Goal: Task Accomplishment & Management: Manage account settings

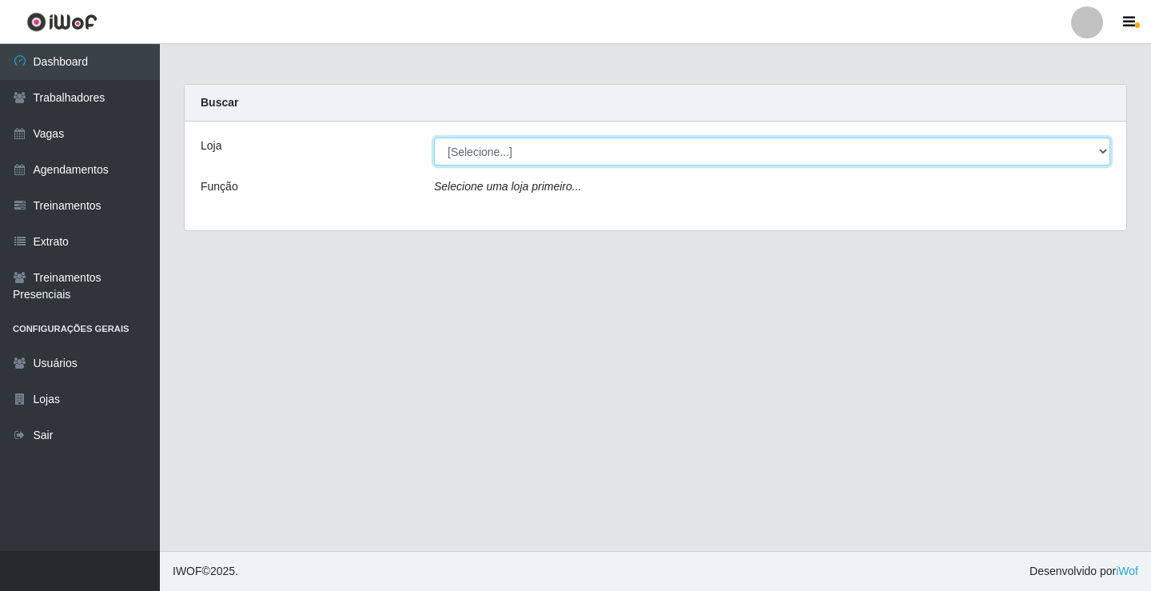
click at [545, 144] on select "[Selecione...] Edilicya Supermercado" at bounding box center [772, 152] width 676 height 28
select select "460"
click at [434, 138] on select "[Selecione...] Edilicya Supermercado" at bounding box center [772, 152] width 676 height 28
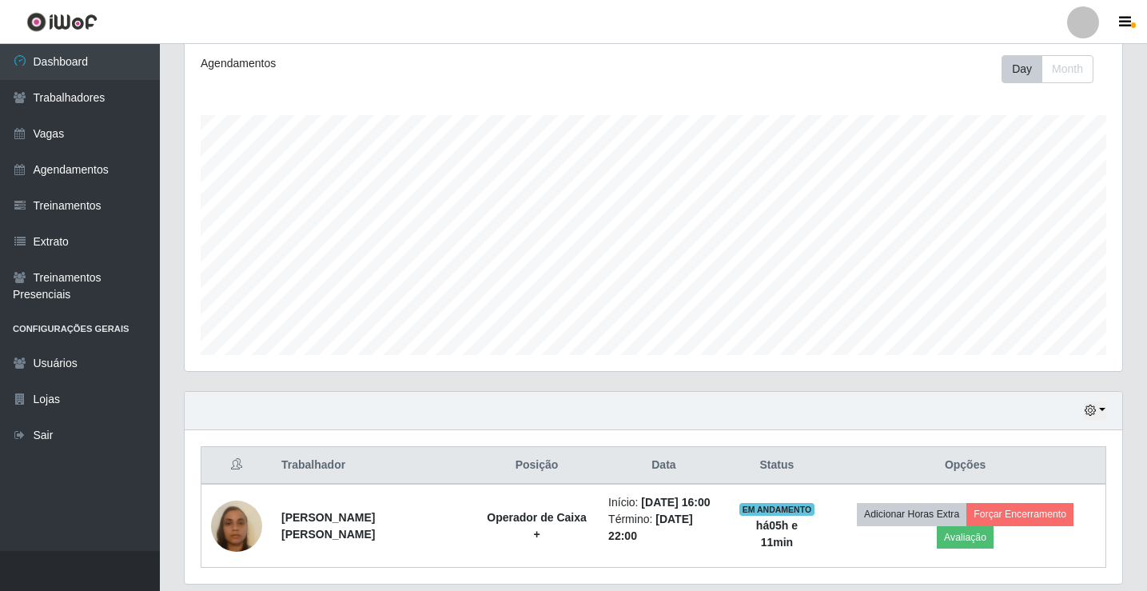
scroll to position [257, 0]
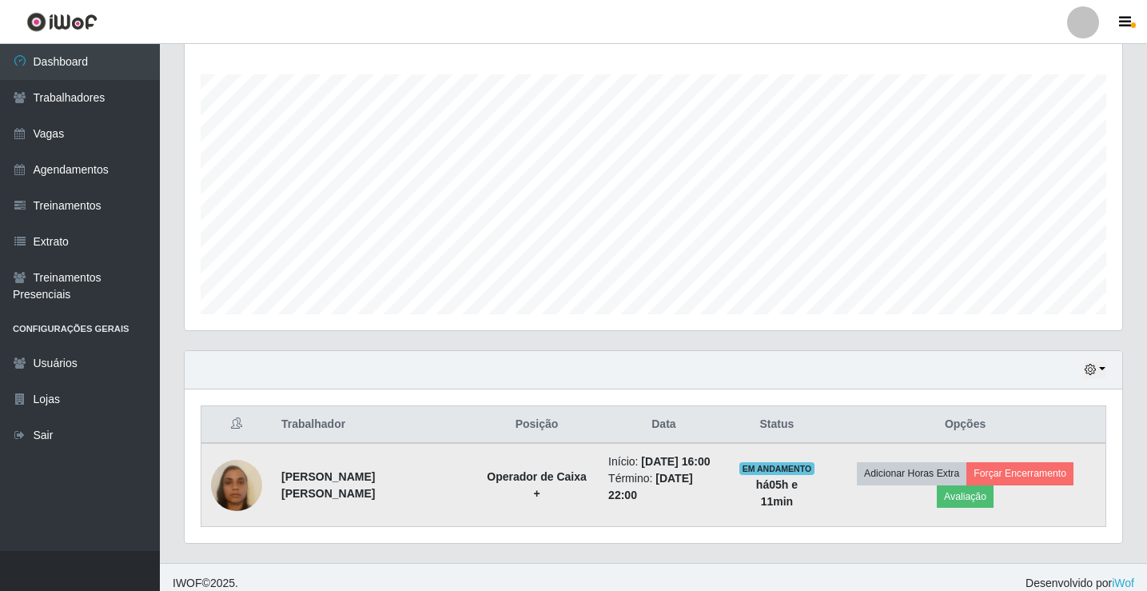
click at [237, 486] on img at bounding box center [236, 485] width 51 height 91
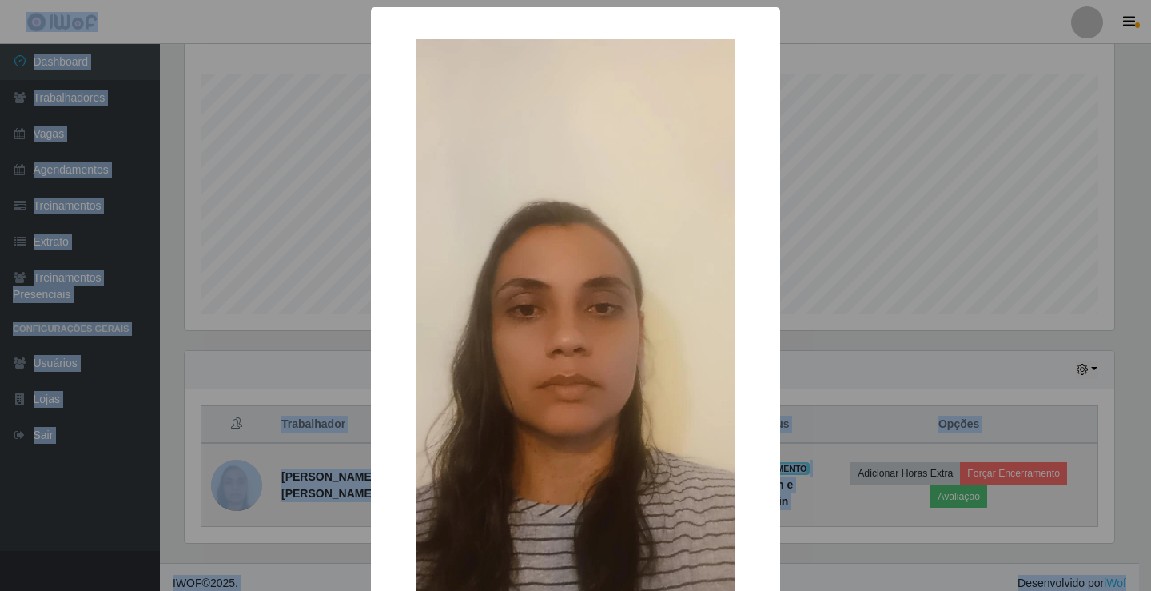
click at [237, 486] on div "× OK Cancel" at bounding box center [575, 295] width 1151 height 591
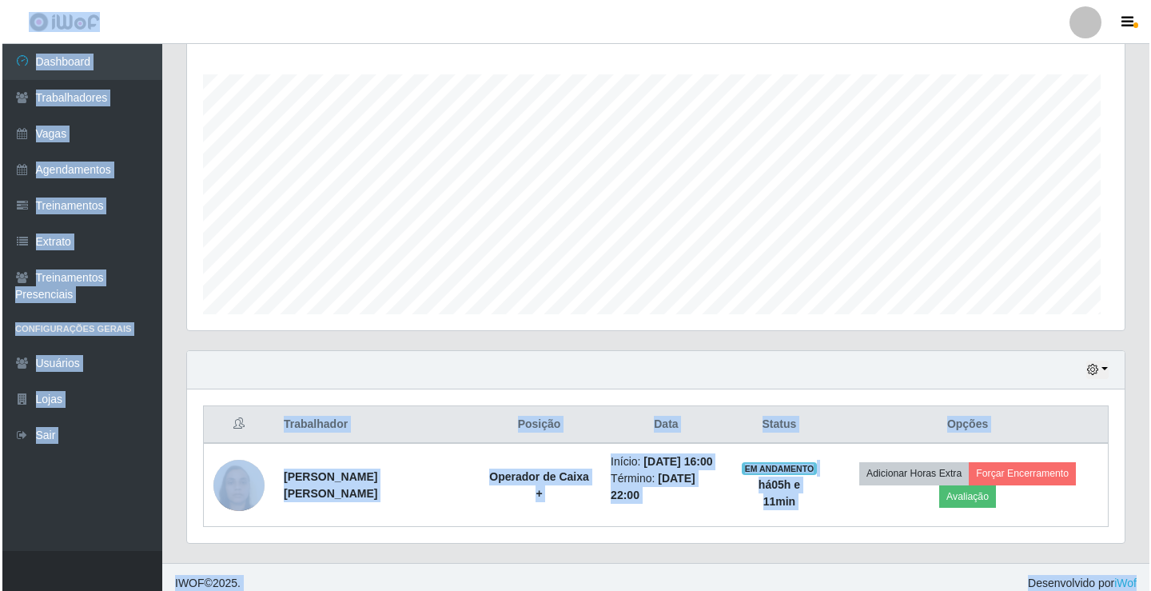
scroll to position [332, 938]
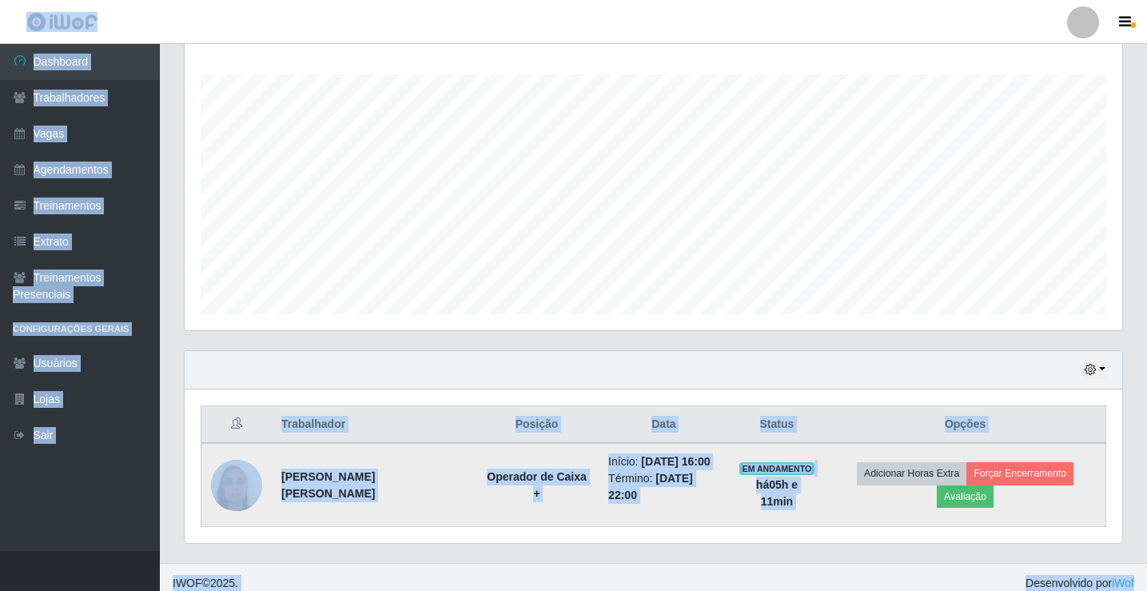
click at [236, 484] on img at bounding box center [236, 485] width 51 height 91
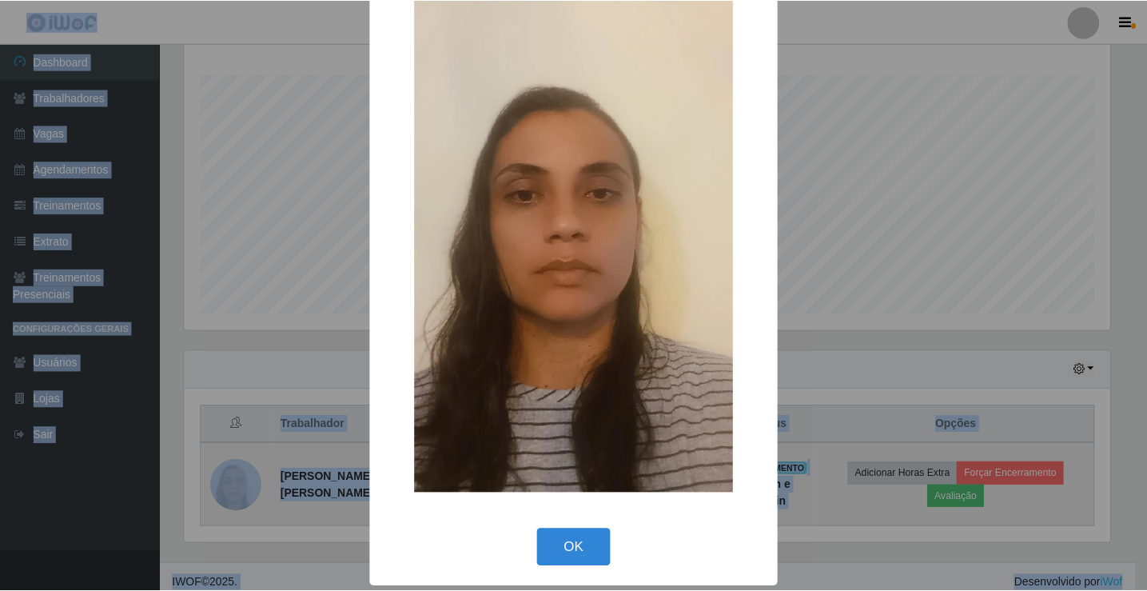
scroll to position [118, 0]
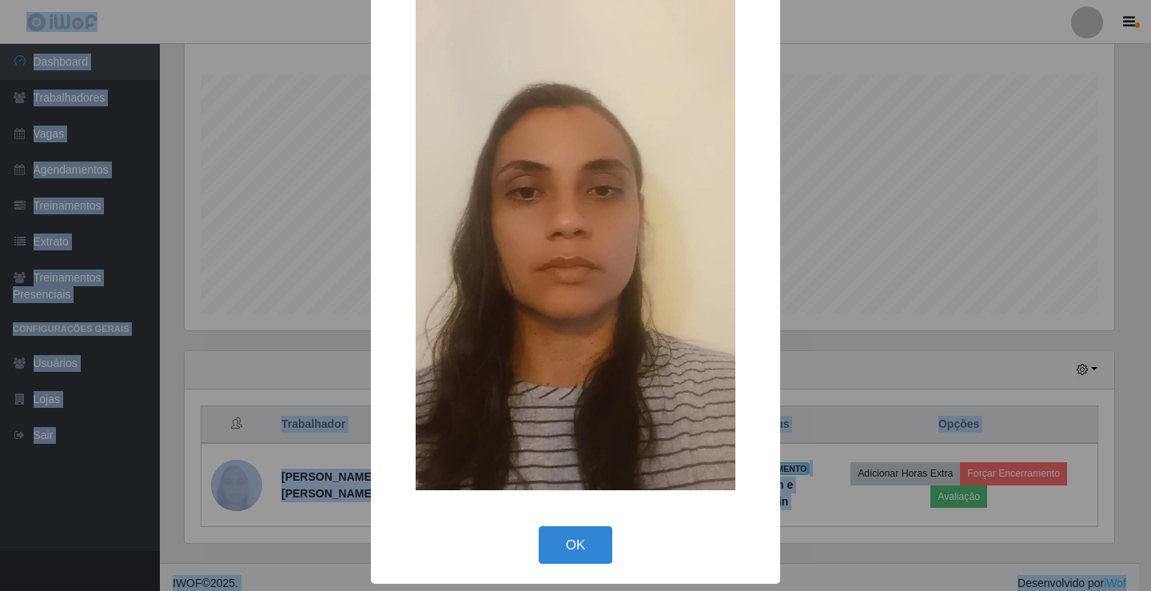
click at [287, 138] on div "× OK Cancel" at bounding box center [575, 295] width 1151 height 591
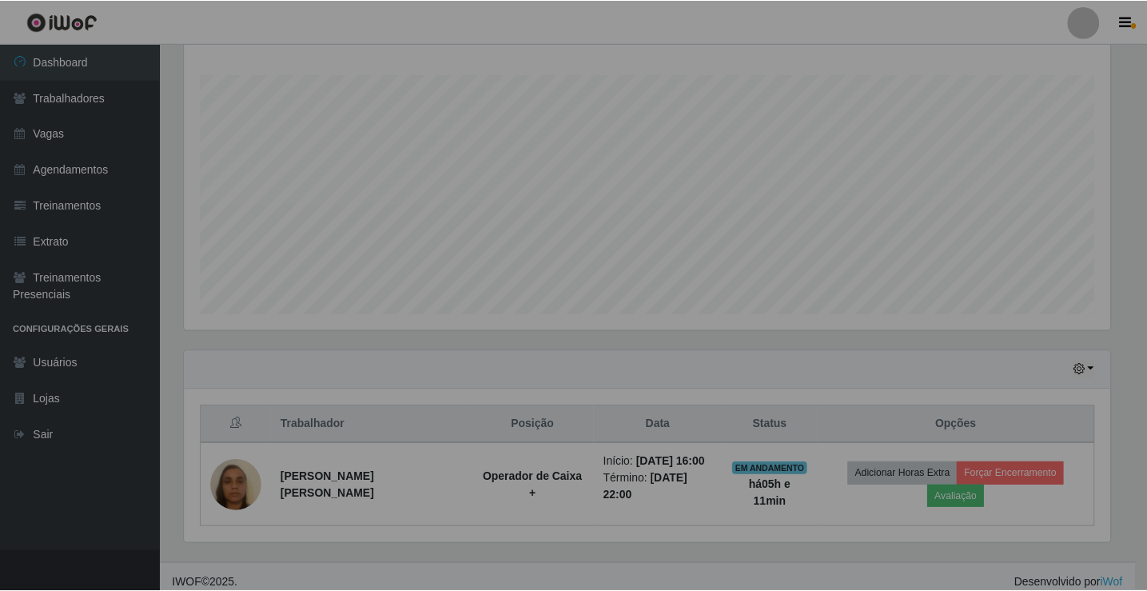
scroll to position [332, 938]
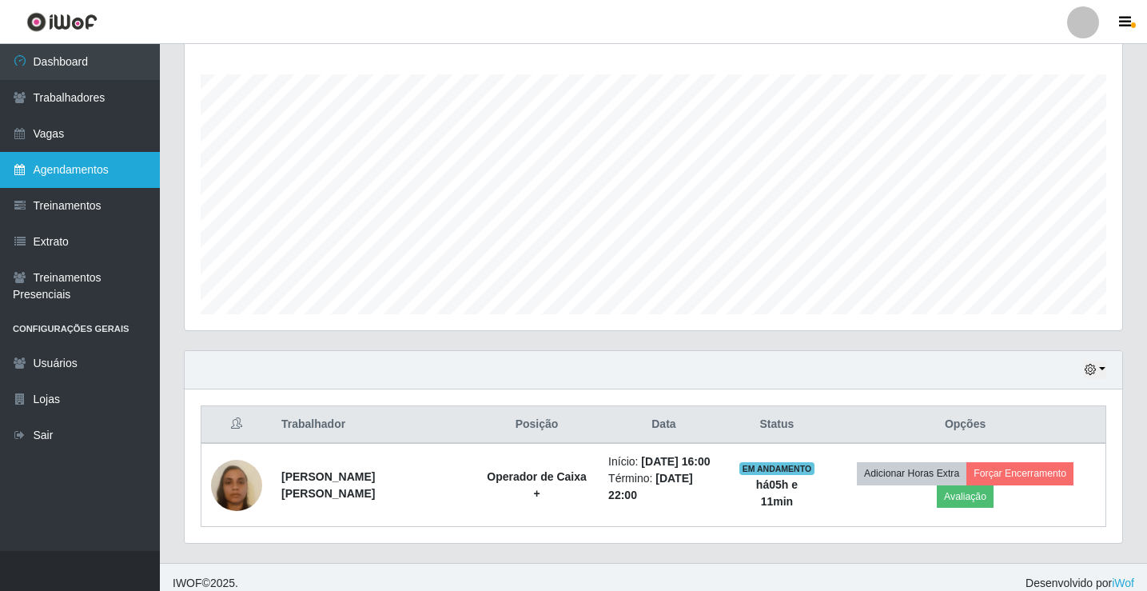
click at [71, 162] on link "Agendamentos" at bounding box center [80, 170] width 160 height 36
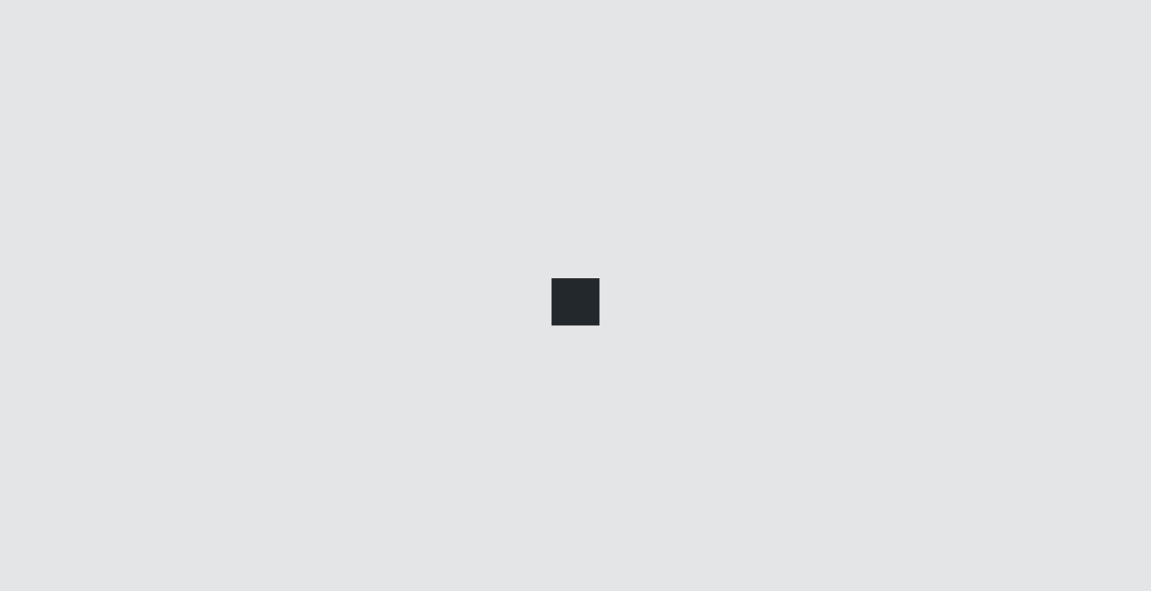
click at [71, 162] on link "Agendamentos" at bounding box center [80, 170] width 160 height 36
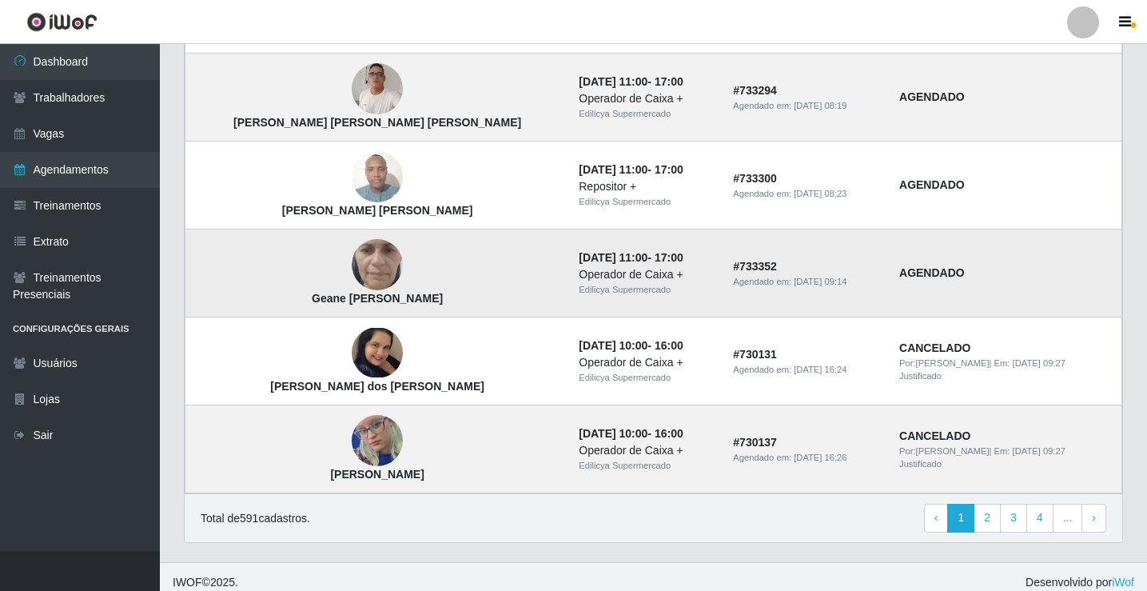
scroll to position [1079, 0]
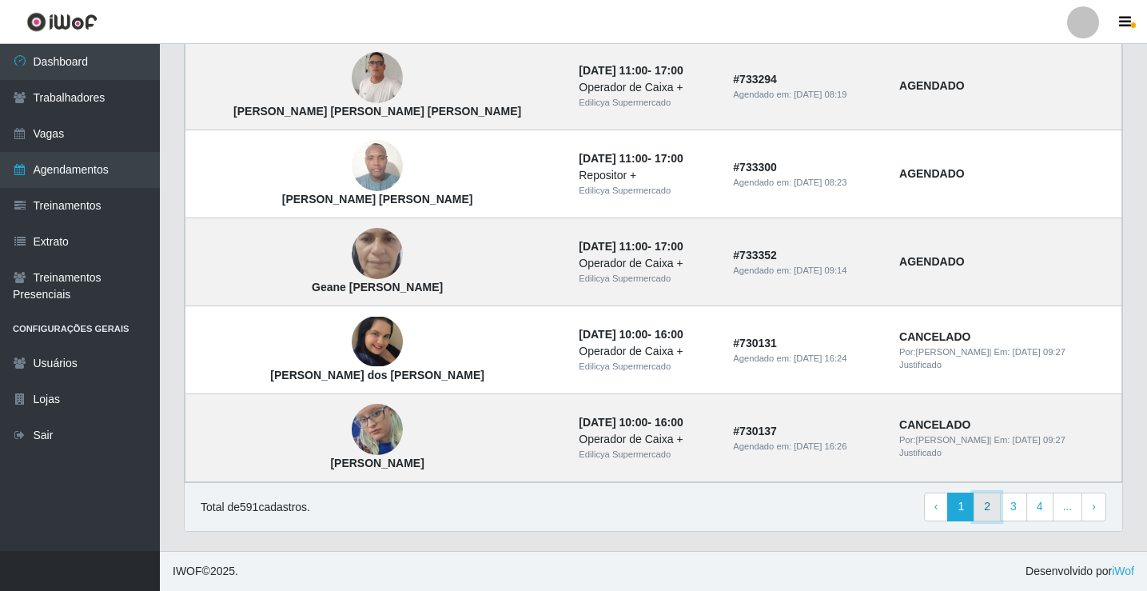
click at [988, 513] on link "2" at bounding box center [987, 507] width 27 height 29
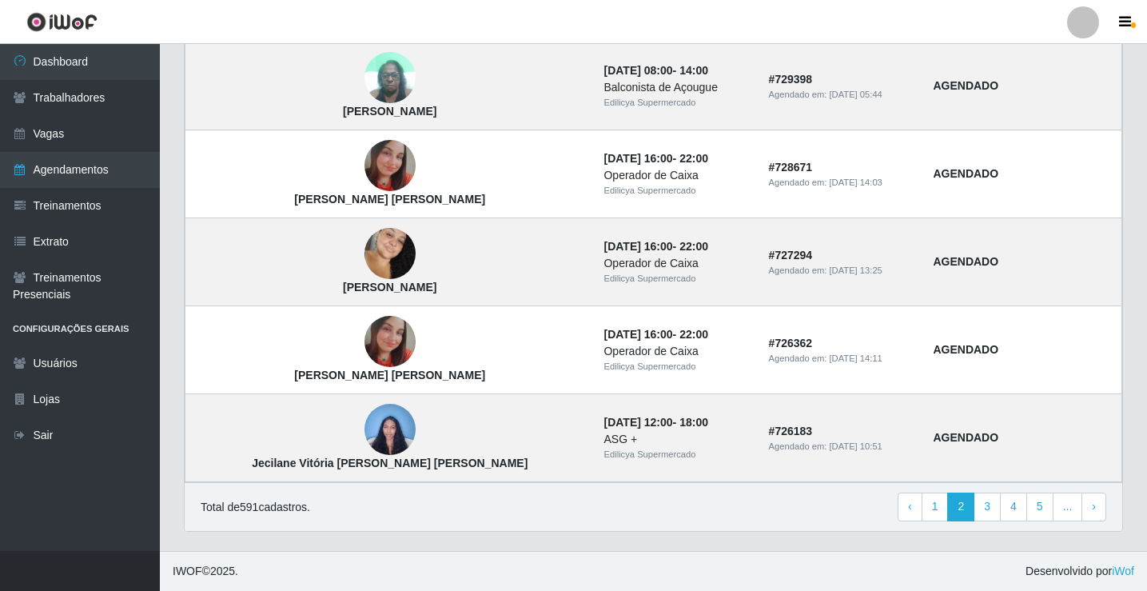
scroll to position [1079, 0]
click at [936, 505] on link "1" at bounding box center [935, 507] width 27 height 29
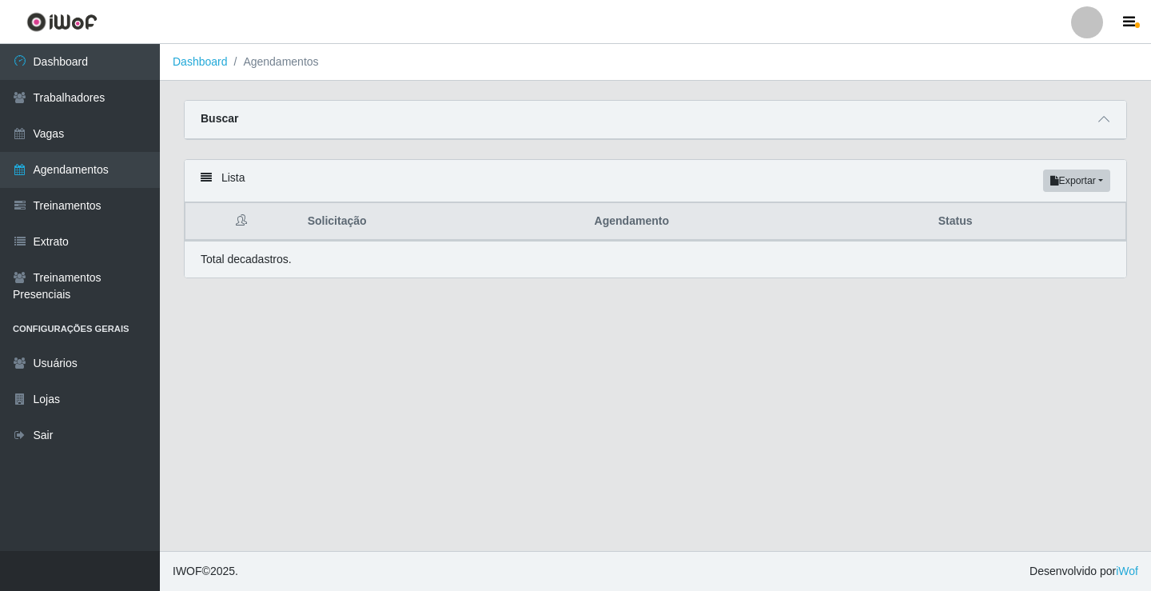
click at [611, 227] on th "Agendamento" at bounding box center [757, 222] width 344 height 38
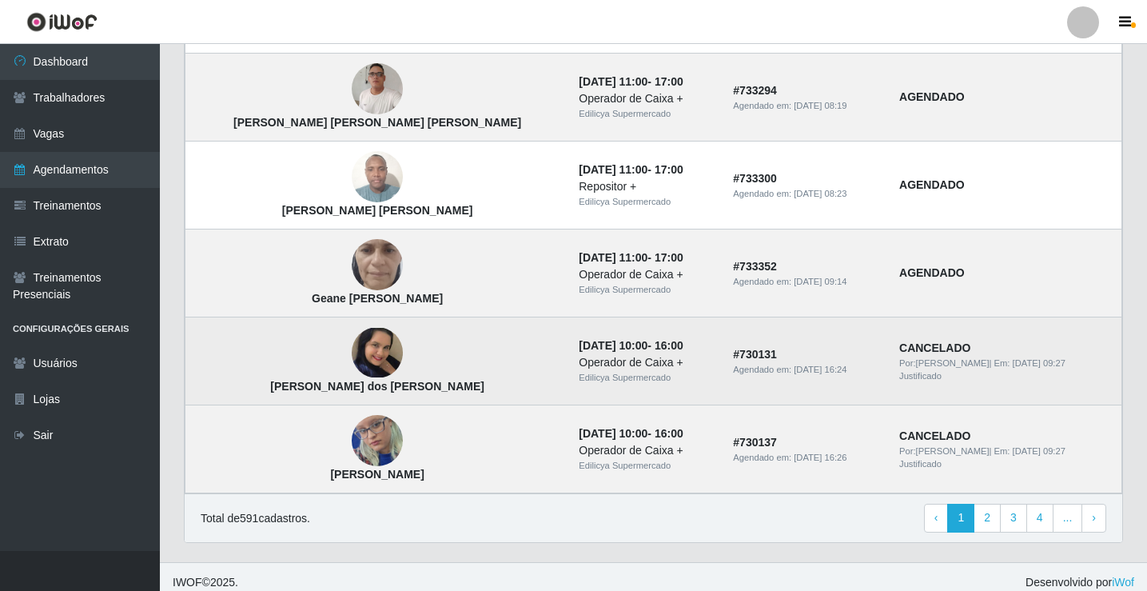
scroll to position [1079, 0]
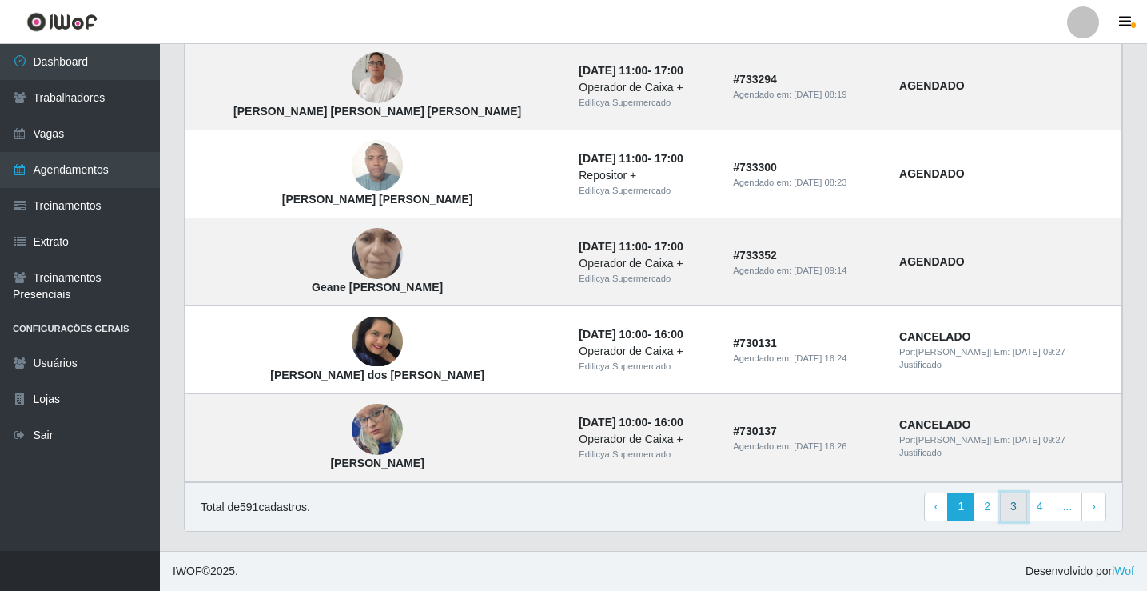
click at [1021, 508] on link "3" at bounding box center [1013, 507] width 27 height 29
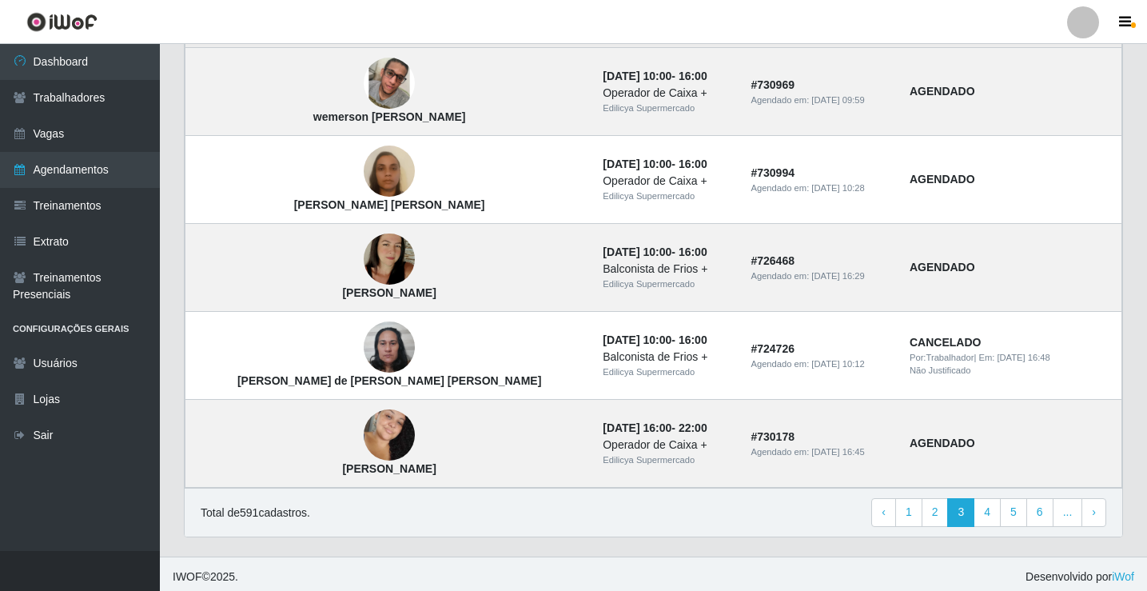
scroll to position [1079, 0]
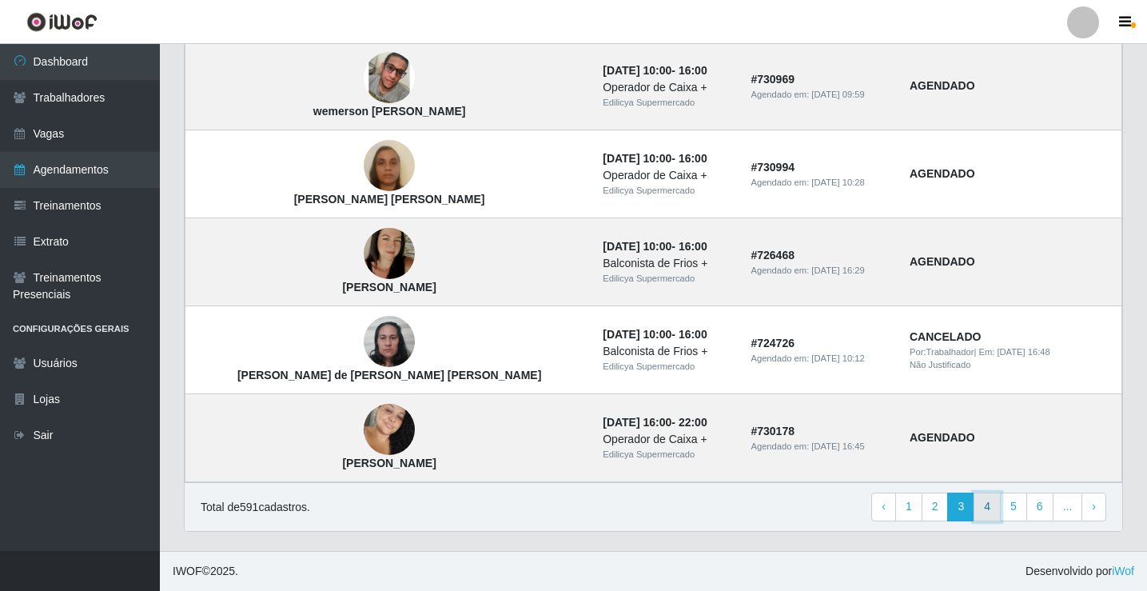
click at [990, 508] on link "4" at bounding box center [987, 507] width 27 height 29
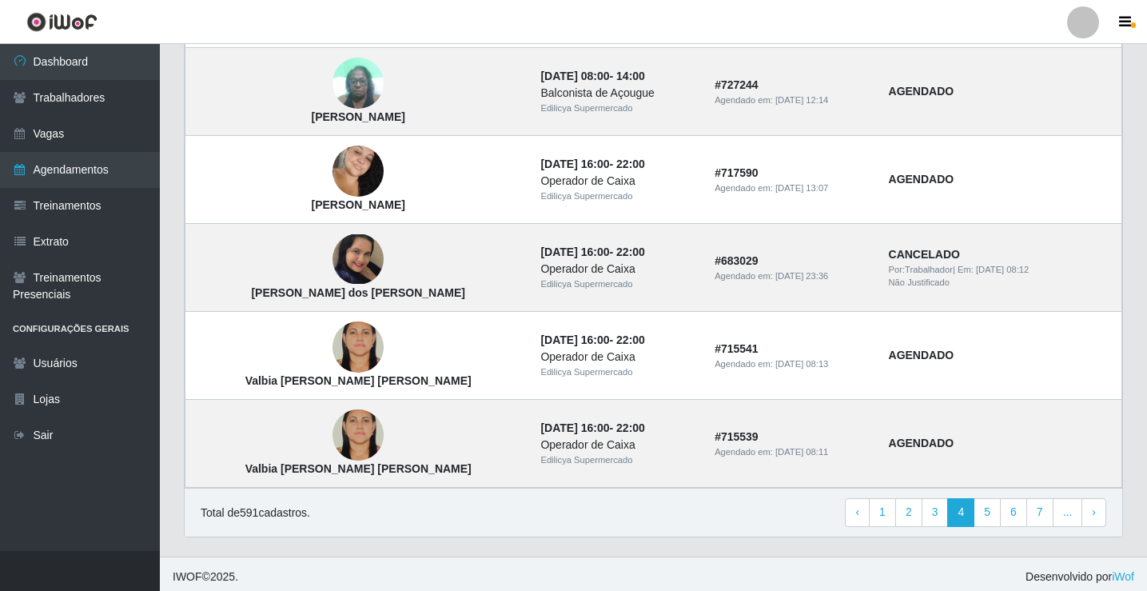
scroll to position [1079, 0]
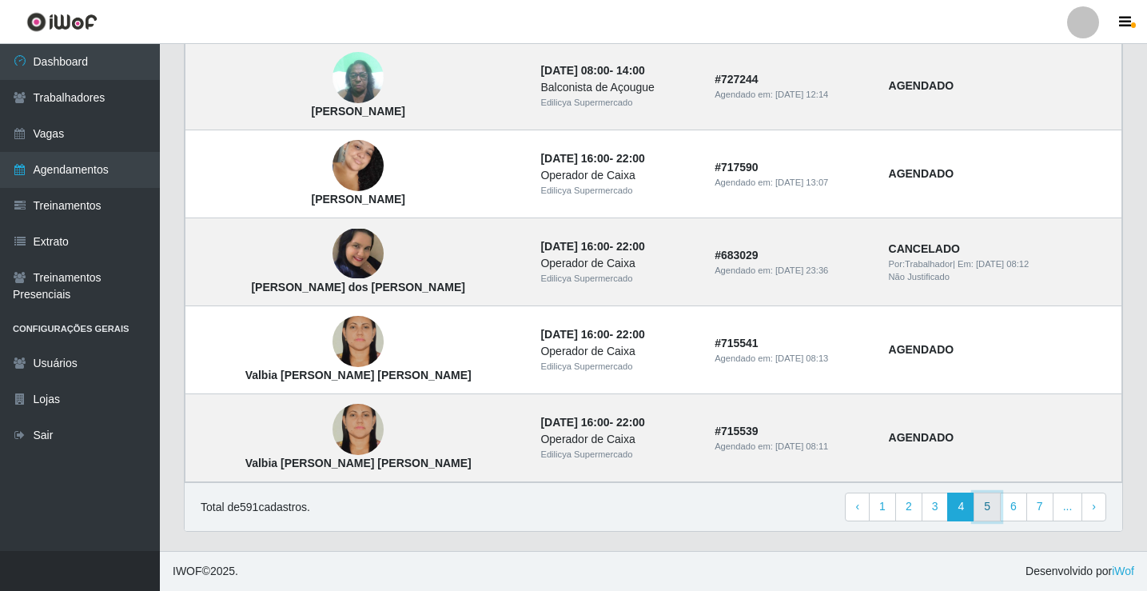
click at [992, 502] on link "5" at bounding box center [987, 507] width 27 height 29
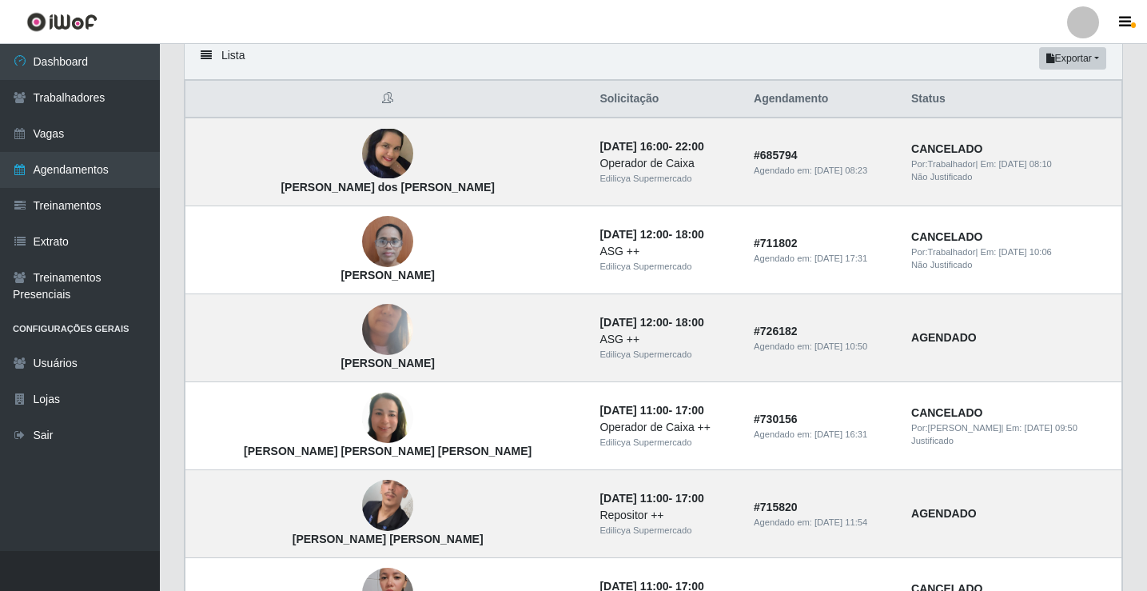
scroll to position [160, 0]
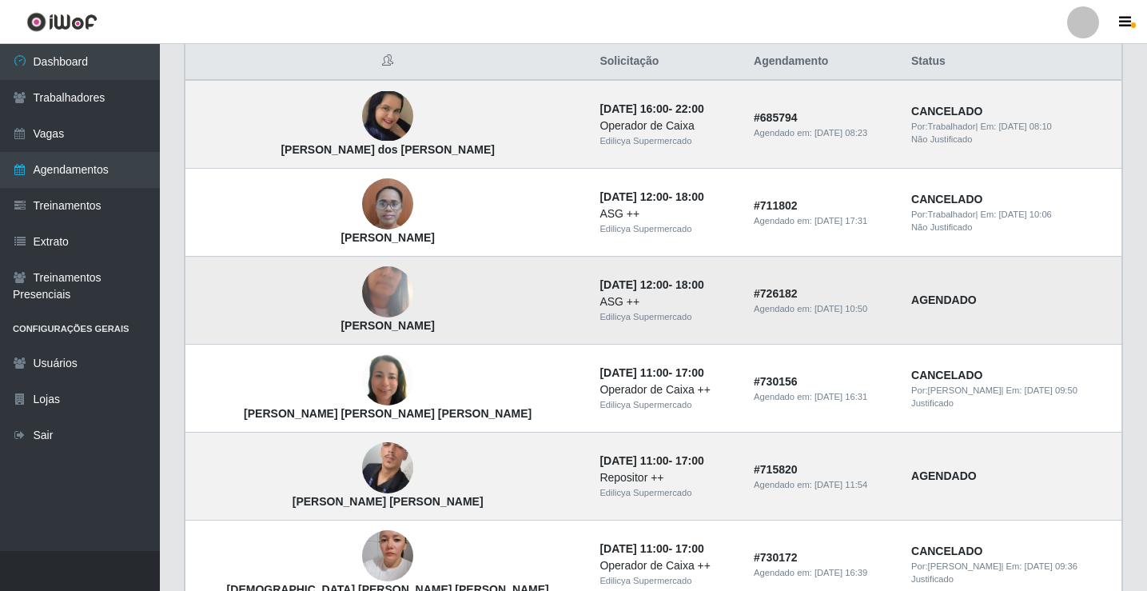
click at [362, 299] on img at bounding box center [387, 292] width 51 height 114
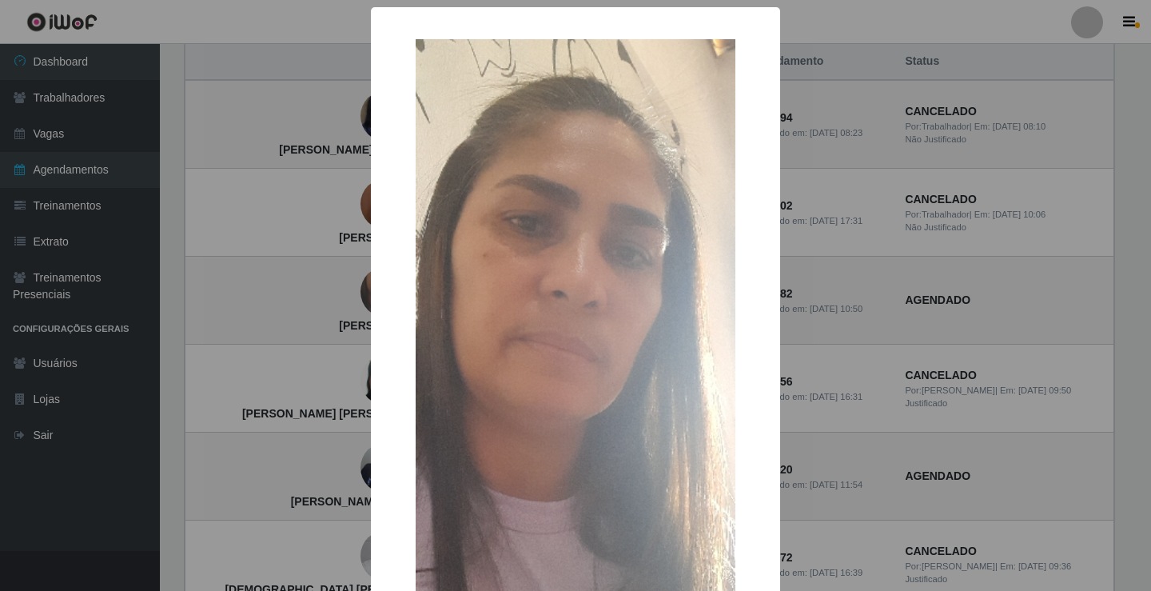
click at [321, 299] on div "× Joselia Ferreira da Silva OK Cancel" at bounding box center [575, 295] width 1151 height 591
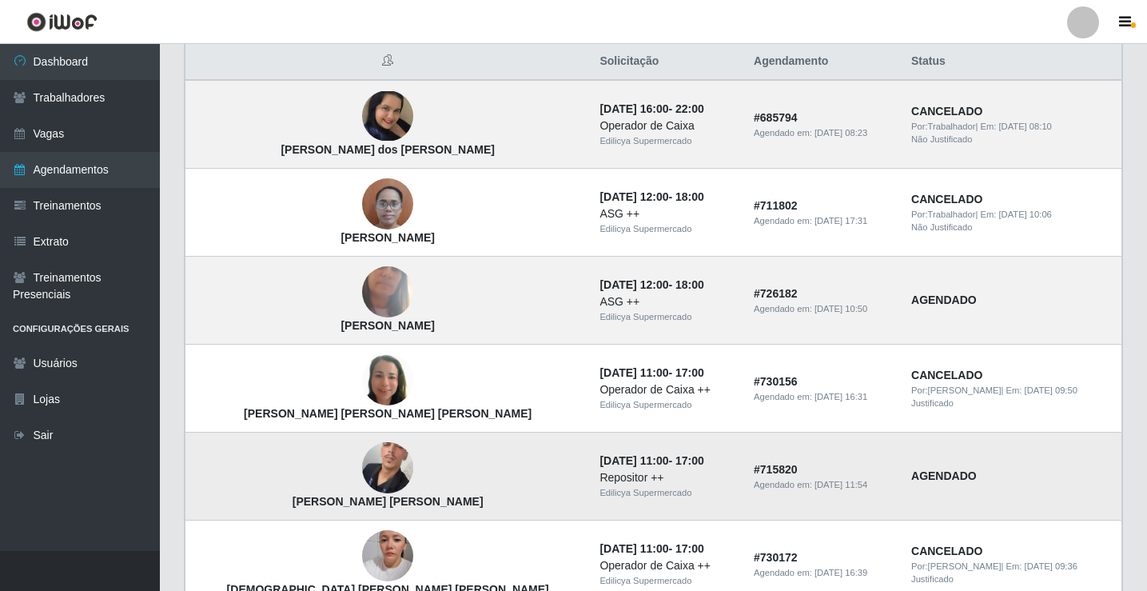
click at [362, 463] on img at bounding box center [387, 468] width 51 height 114
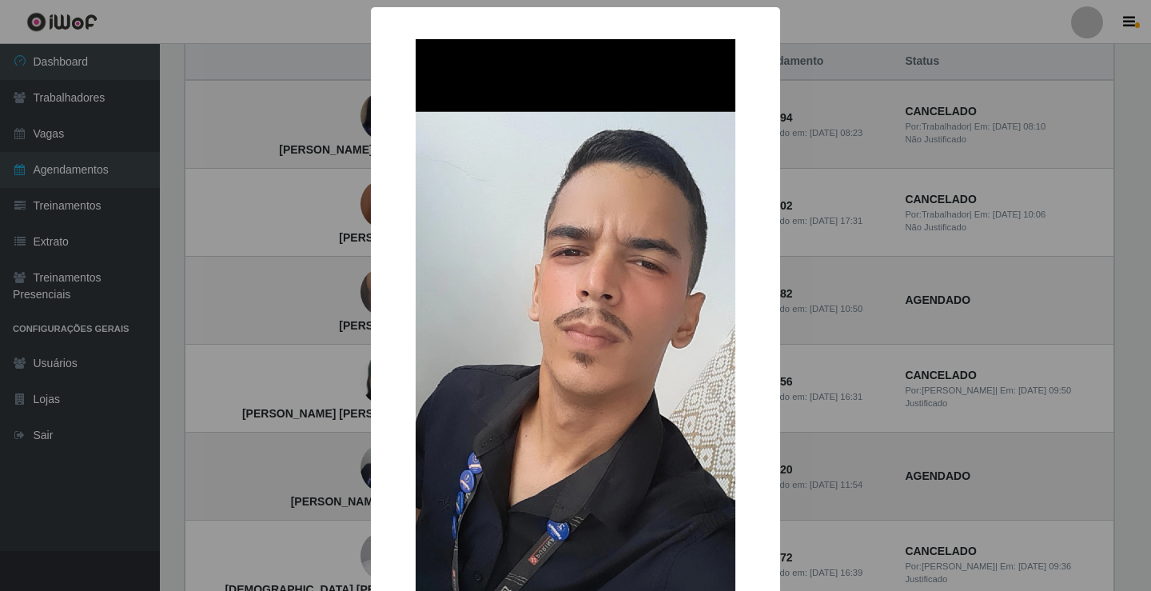
click at [339, 463] on div "× Matheus de Brito Araújo OK Cancel" at bounding box center [575, 295] width 1151 height 591
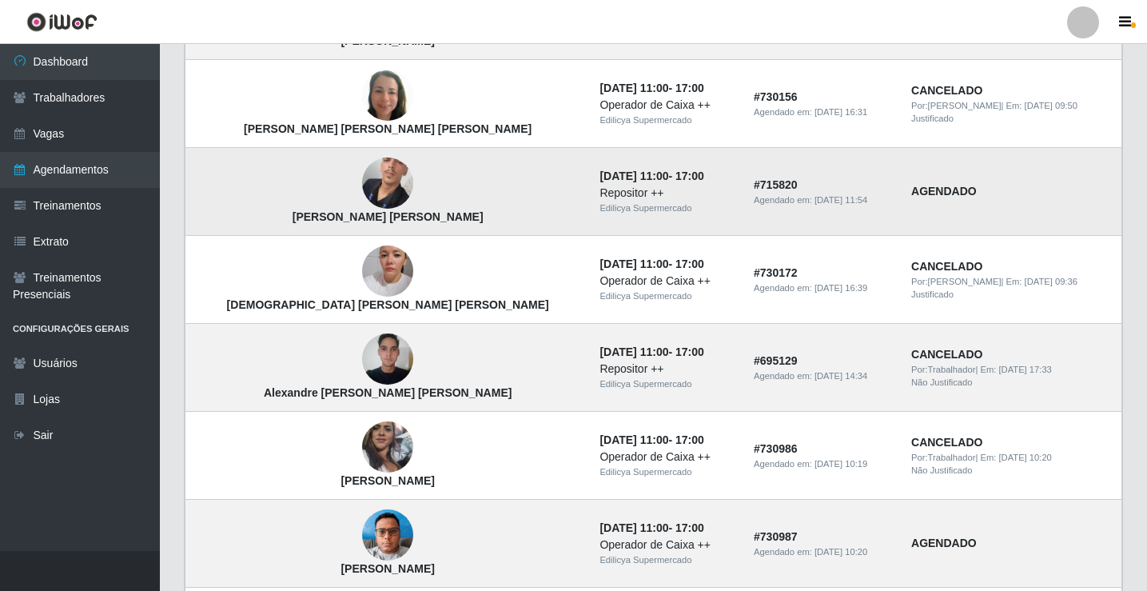
scroll to position [480, 0]
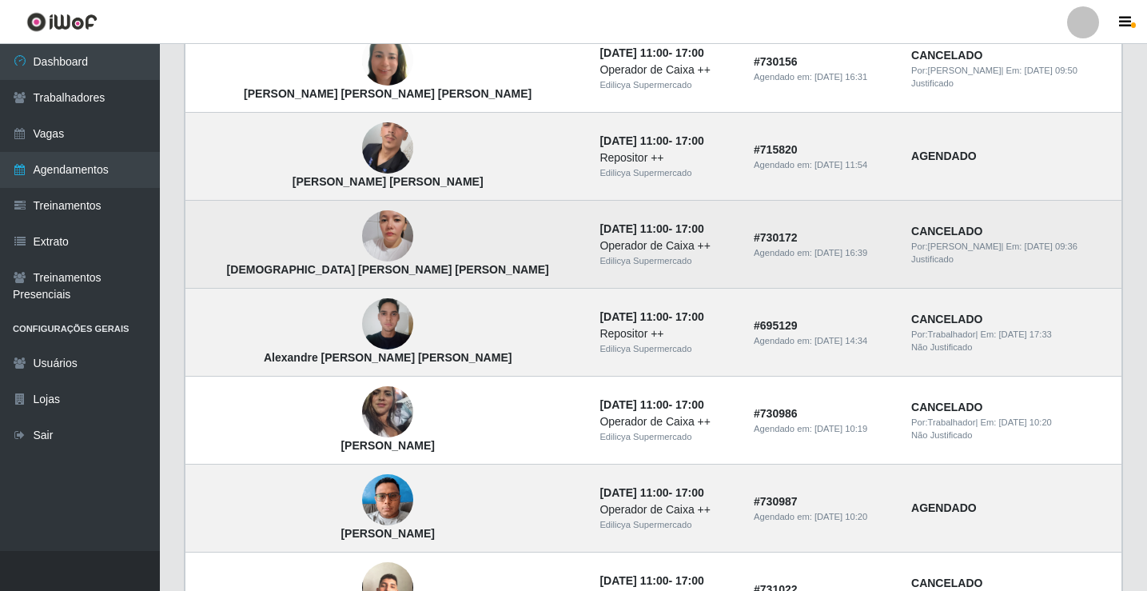
click at [362, 245] on img at bounding box center [387, 235] width 51 height 91
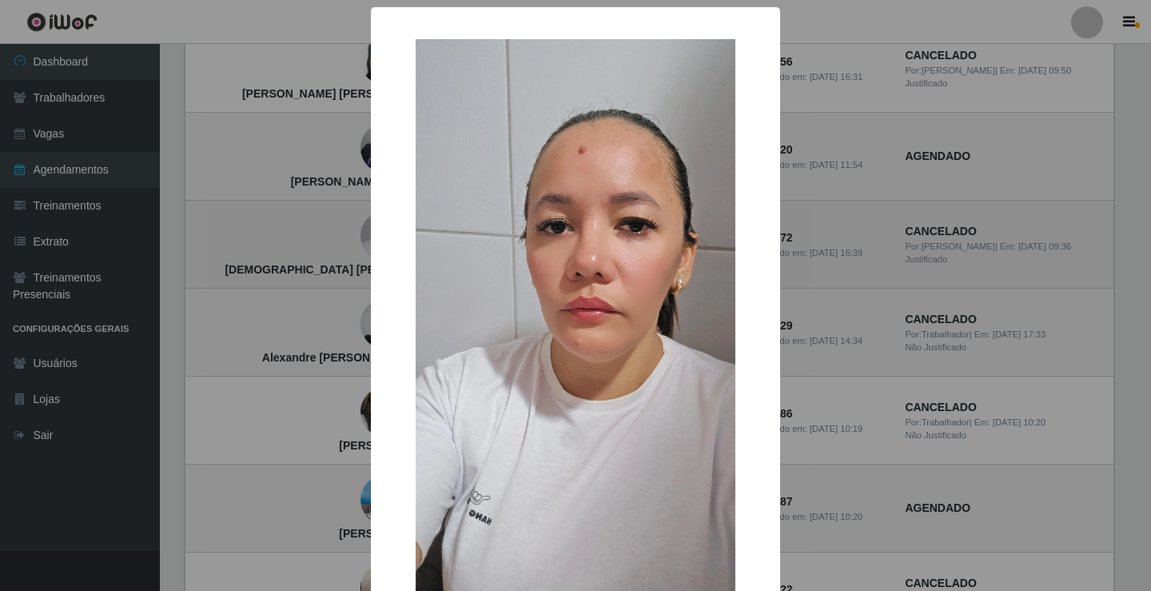
click at [323, 245] on div "× Thais Cristina ferraz da Silva OK Cancel" at bounding box center [575, 295] width 1151 height 591
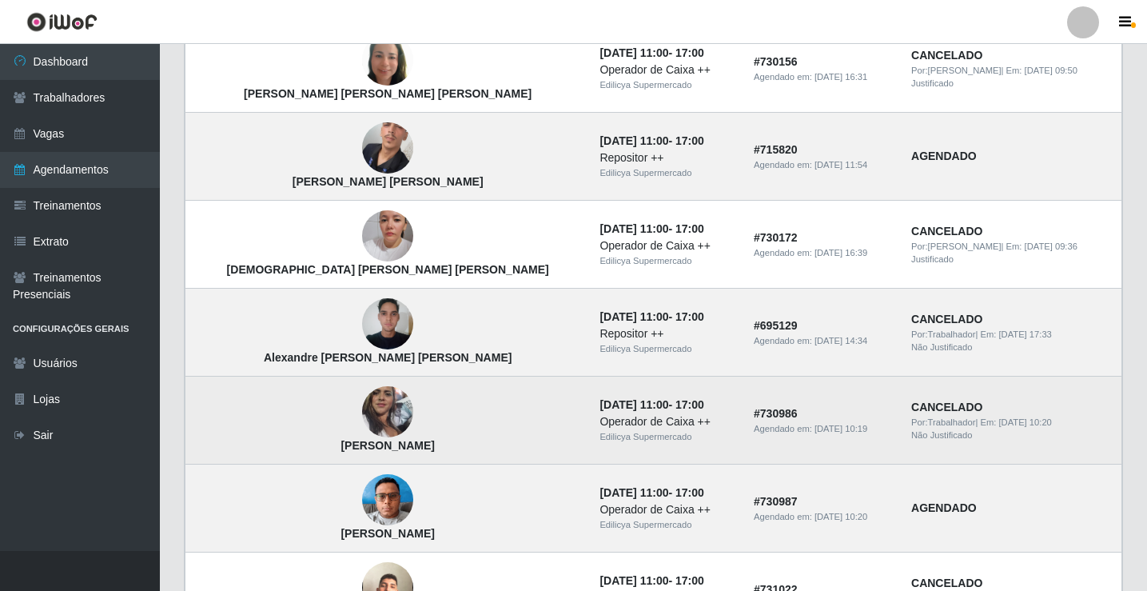
click at [362, 418] on img at bounding box center [387, 412] width 51 height 91
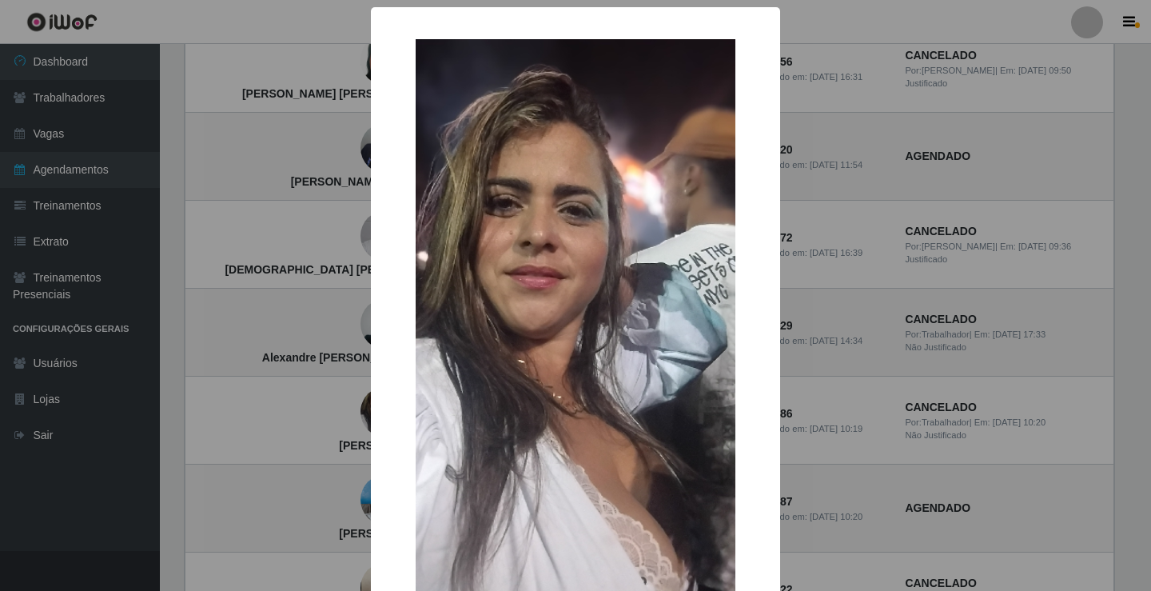
click at [336, 417] on div "× Ingrid da Silva costa OK Cancel" at bounding box center [575, 295] width 1151 height 591
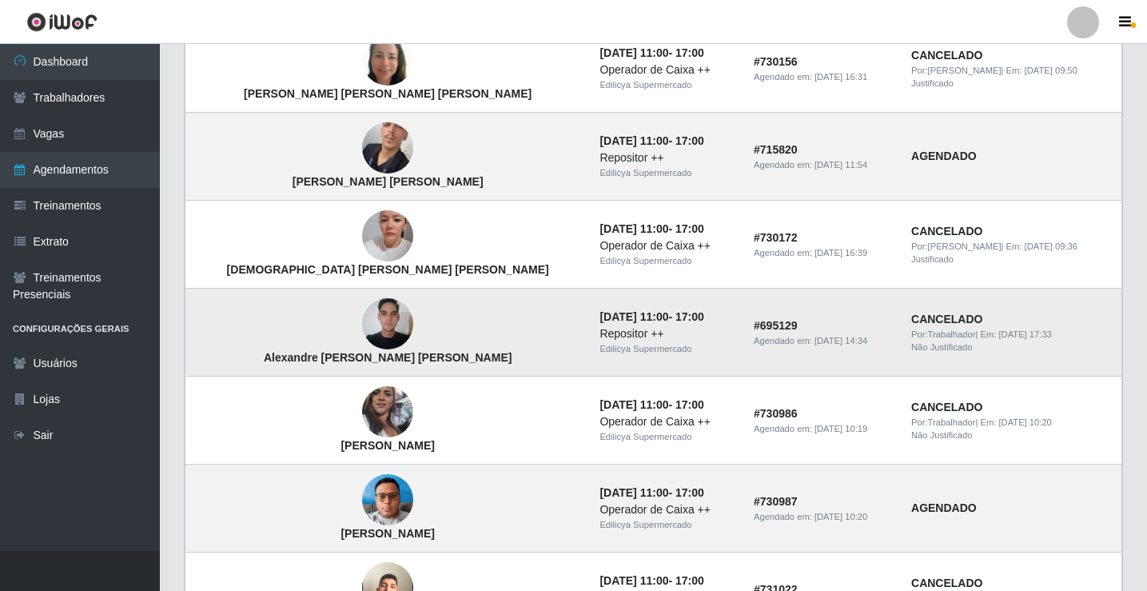
click at [362, 336] on img at bounding box center [387, 324] width 51 height 68
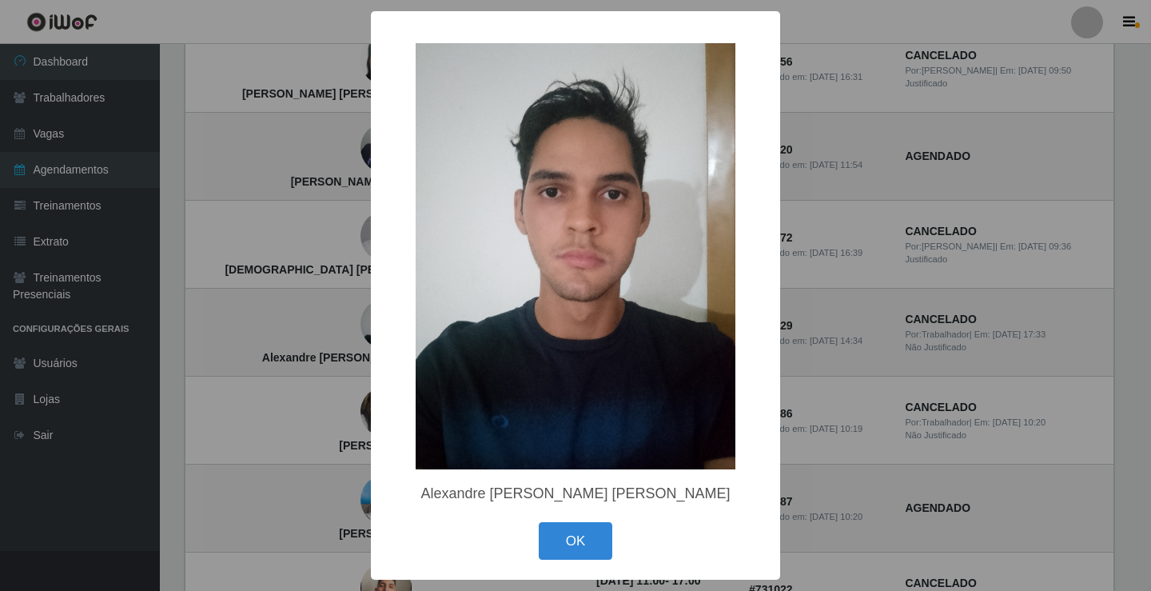
click at [317, 338] on div "× Alexandre Estevão Da Silva Barros OK Cancel" at bounding box center [575, 295] width 1151 height 591
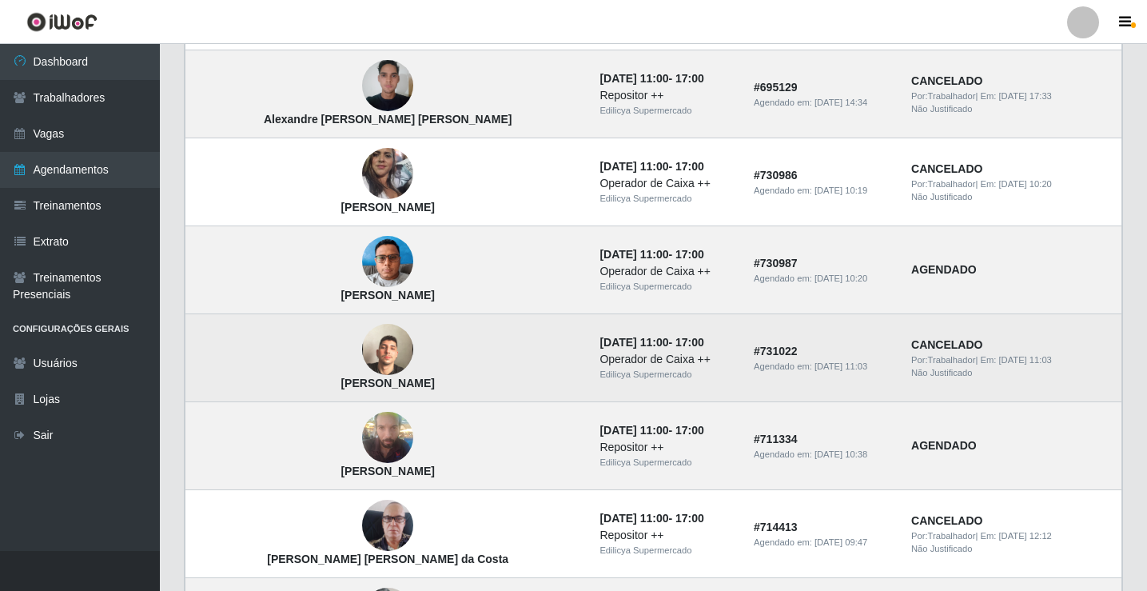
scroll to position [720, 0]
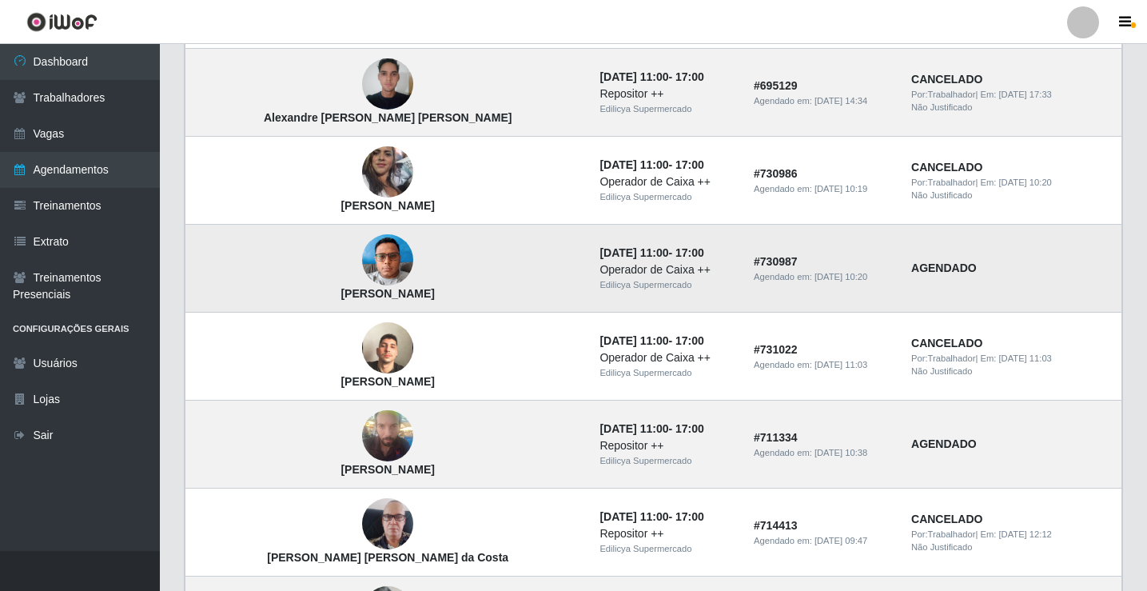
click at [362, 282] on img at bounding box center [387, 260] width 51 height 68
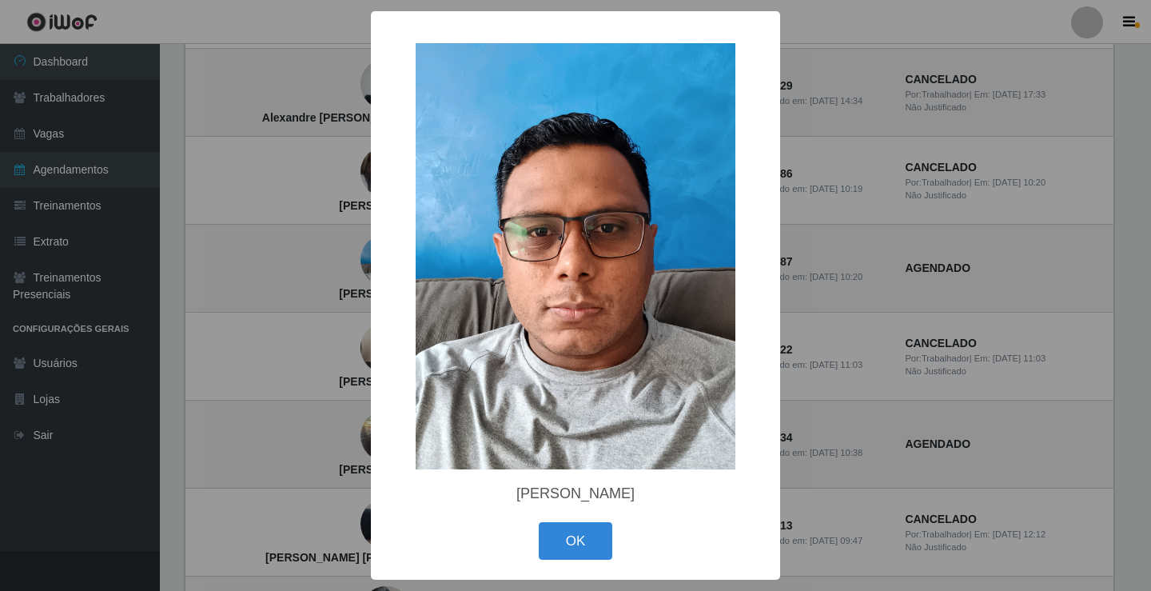
click at [328, 285] on div "× Rafael Marques De Pontes OK Cancel" at bounding box center [575, 295] width 1151 height 591
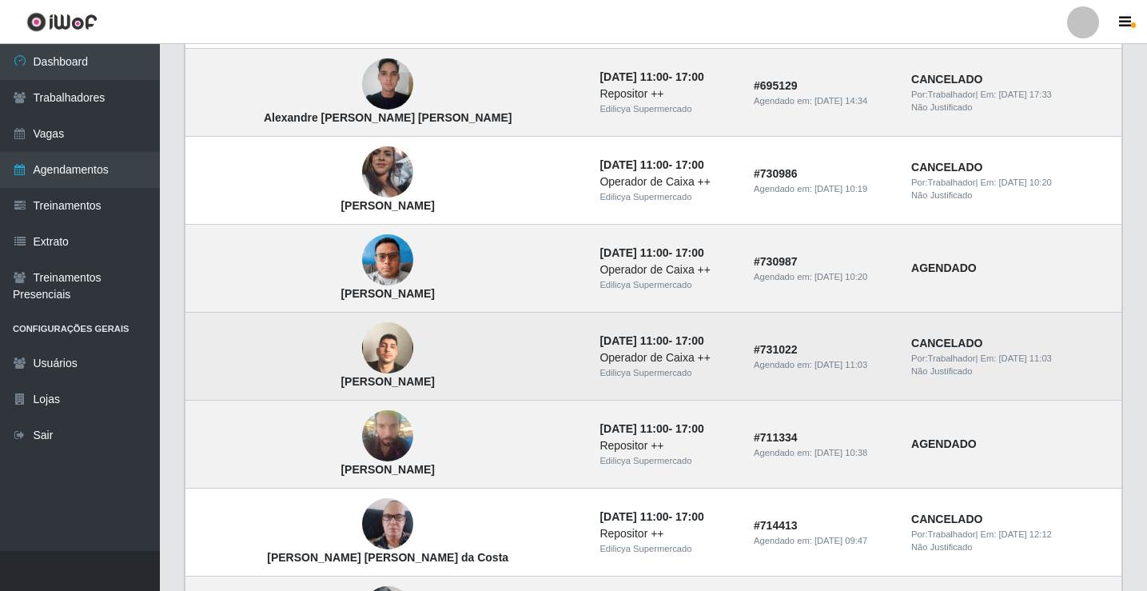
click at [362, 362] on img at bounding box center [387, 348] width 51 height 91
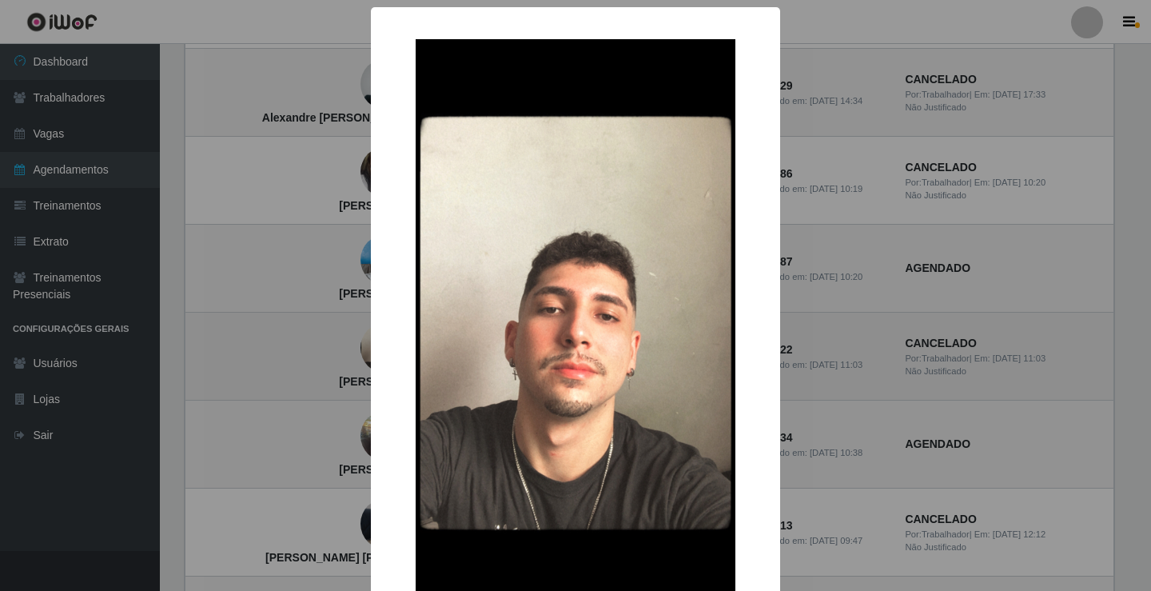
click at [316, 362] on div "× Esdras Soares de Lucena OK Cancel" at bounding box center [575, 295] width 1151 height 591
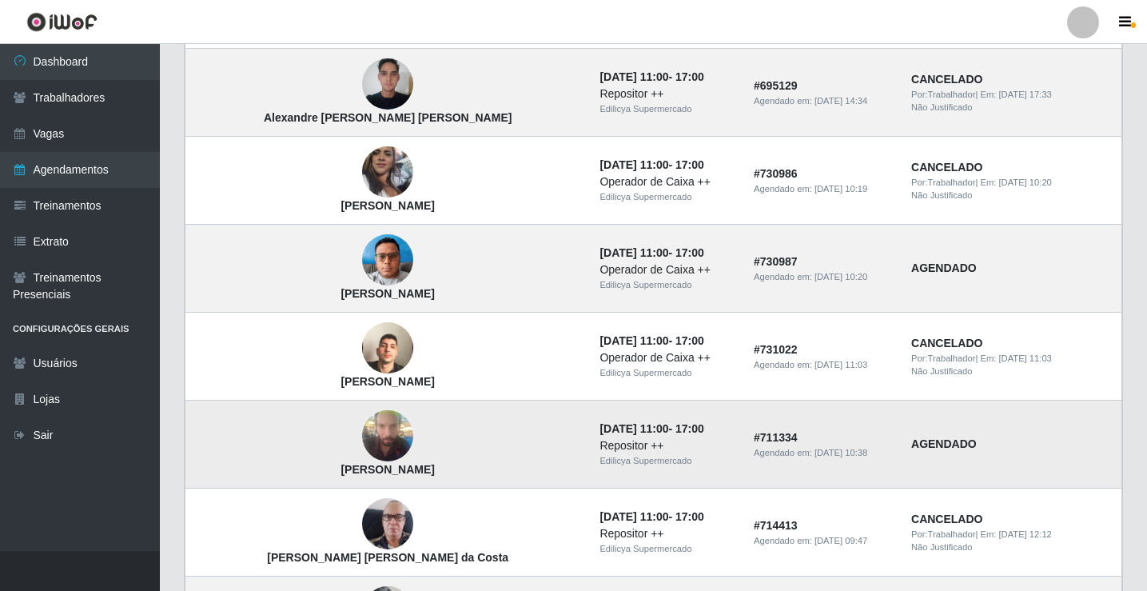
click at [362, 447] on img at bounding box center [387, 436] width 51 height 68
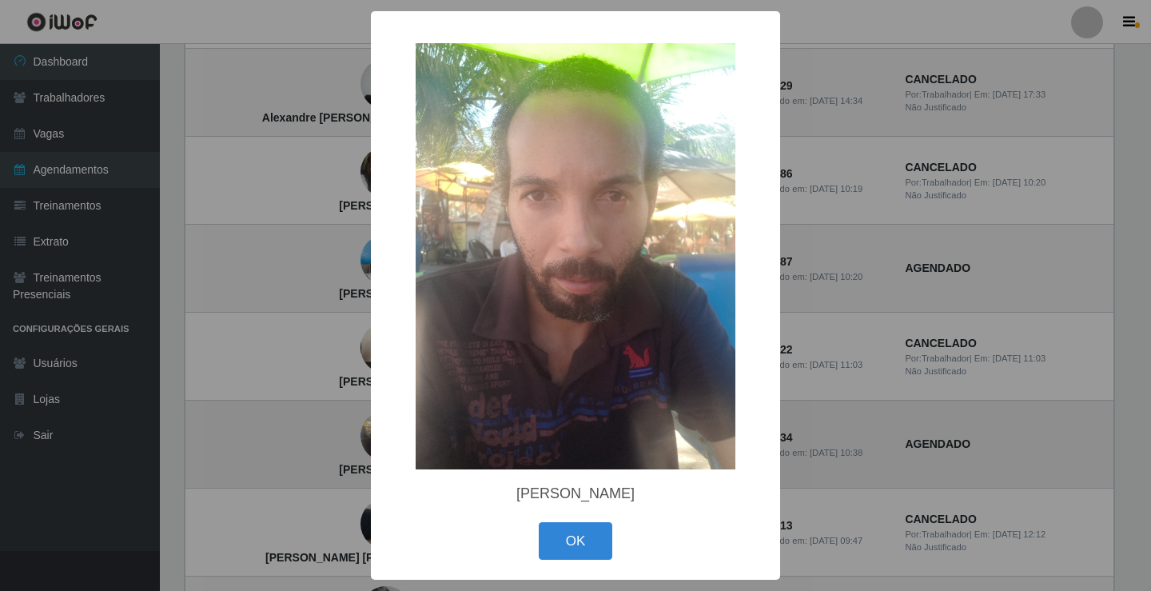
click at [325, 447] on div "× Josafá Silva de Melo OK Cancel" at bounding box center [575, 295] width 1151 height 591
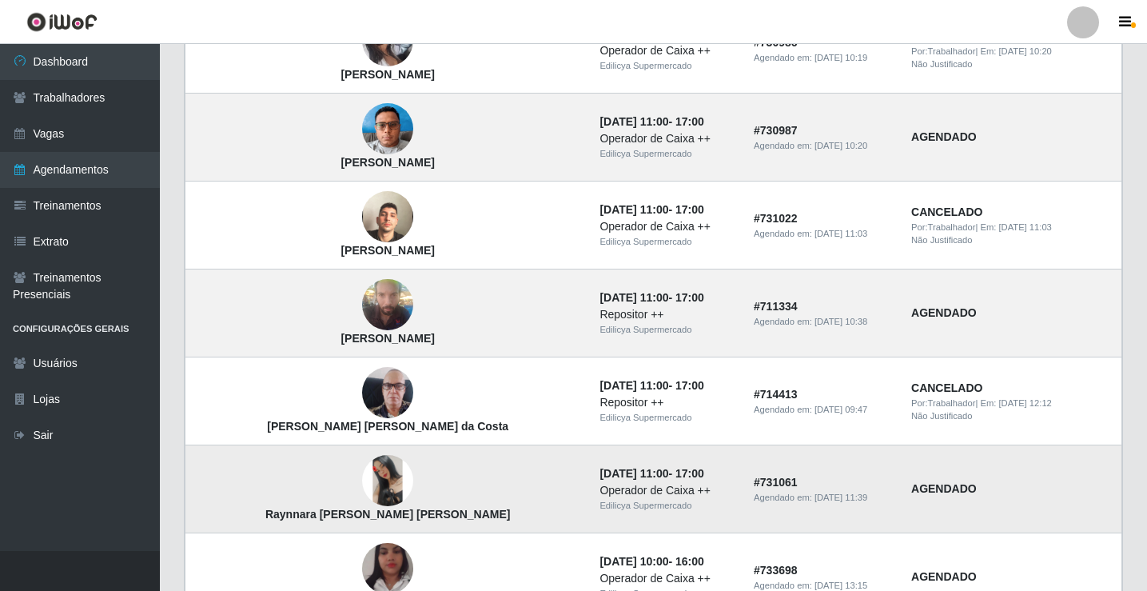
scroll to position [880, 0]
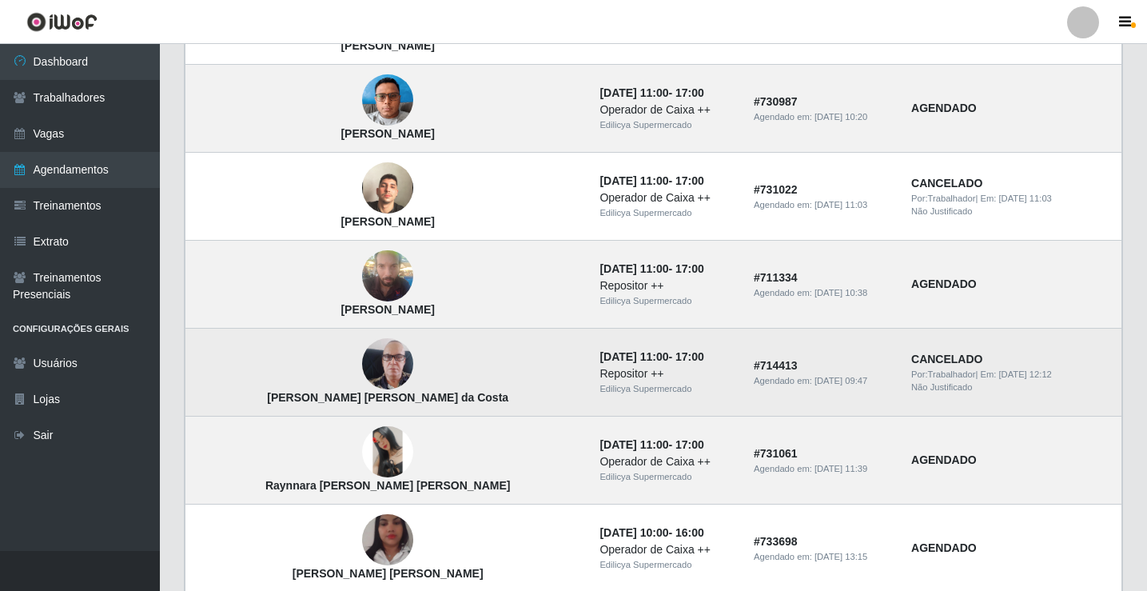
click at [362, 358] on img at bounding box center [387, 363] width 51 height 91
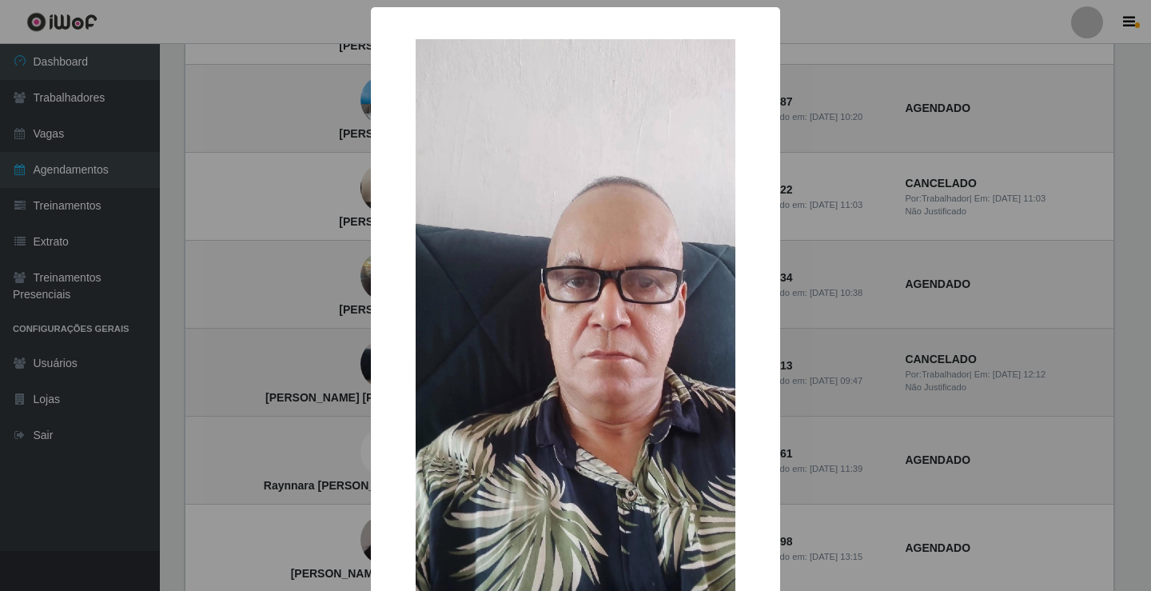
click at [327, 358] on div "× Alberto David Soares da Costa OK Cancel" at bounding box center [575, 295] width 1151 height 591
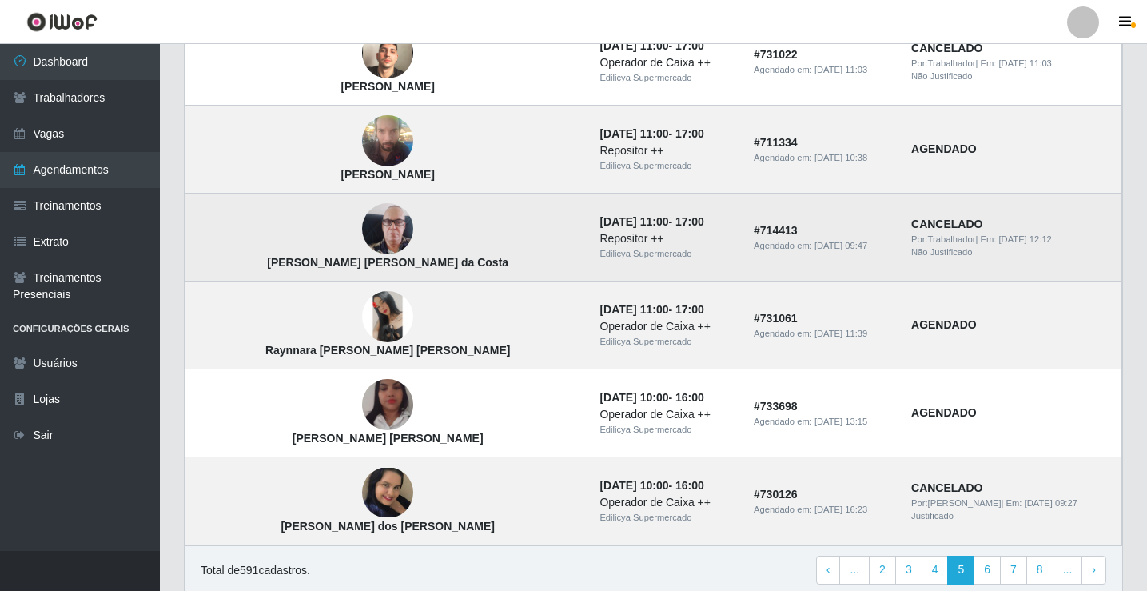
scroll to position [1040, 0]
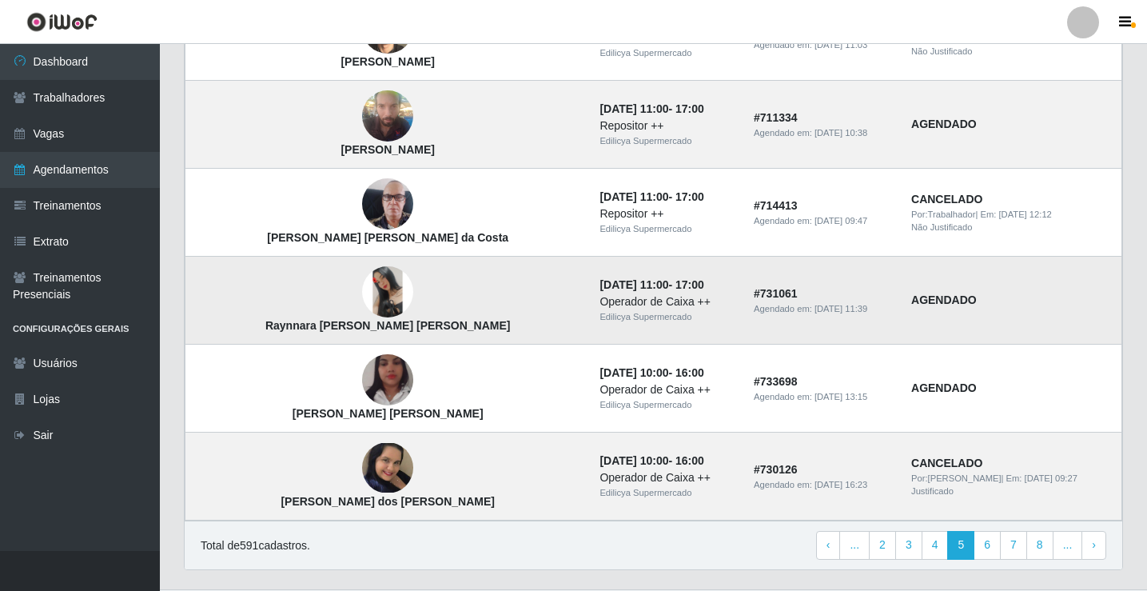
click at [362, 287] on img at bounding box center [387, 291] width 51 height 51
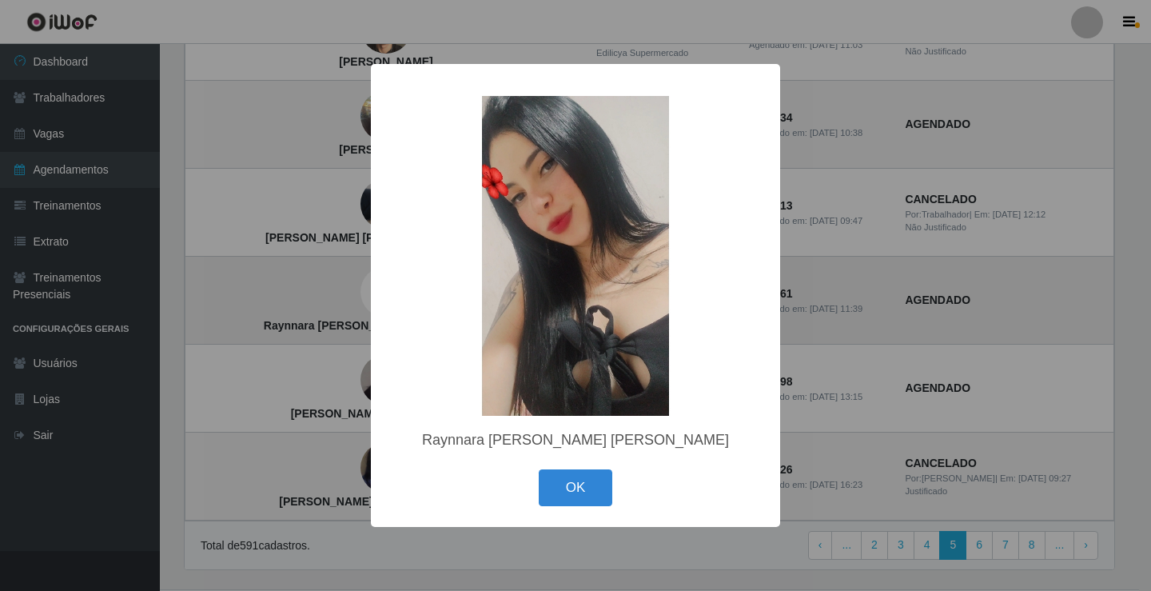
click at [326, 287] on div "× Raynnara Santana de Oliveira Silva OK Cancel" at bounding box center [575, 295] width 1151 height 591
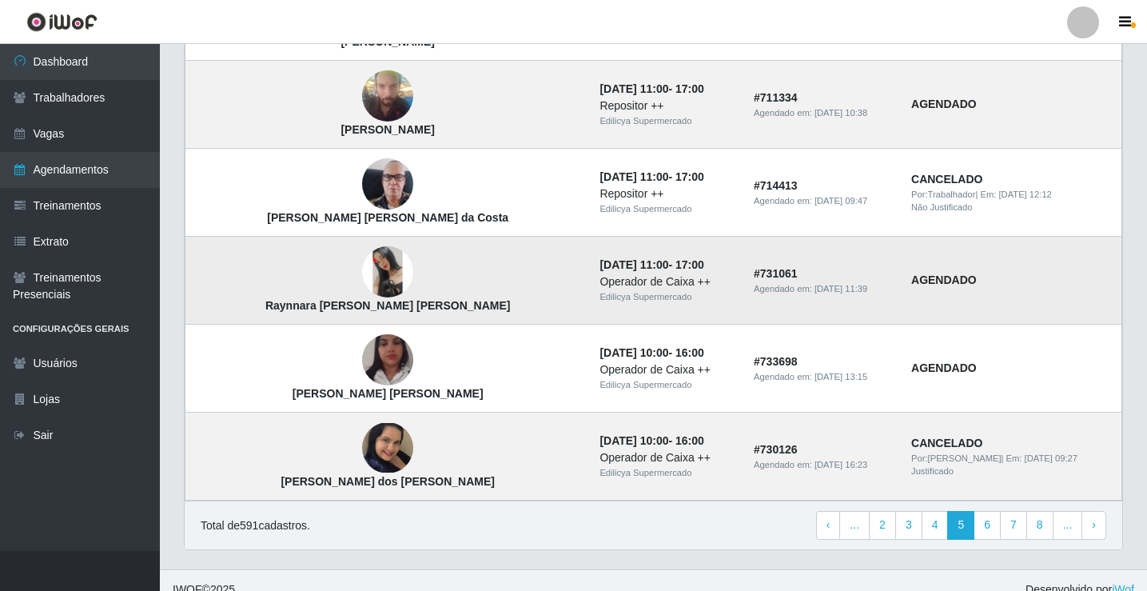
scroll to position [1079, 0]
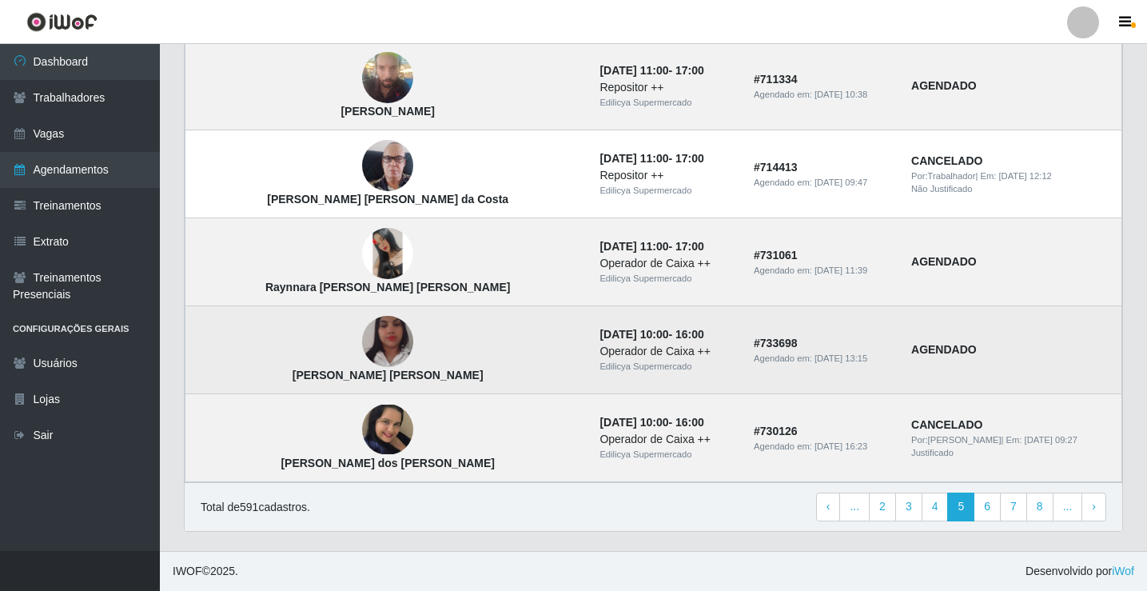
click at [362, 337] on img at bounding box center [387, 342] width 51 height 91
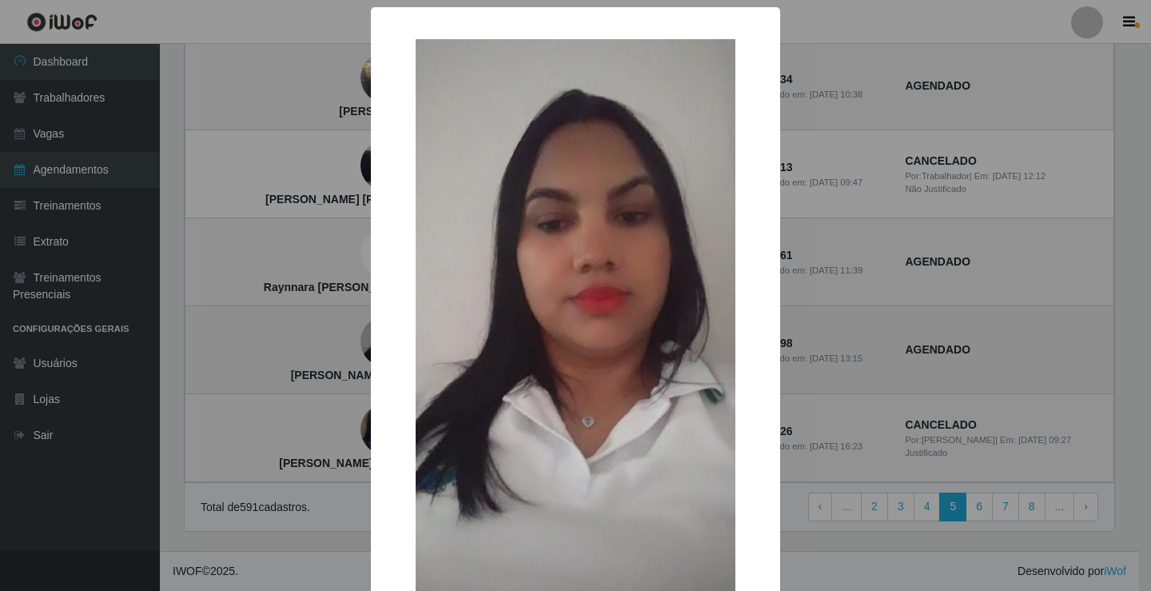
click at [323, 337] on div "× Arline Anacleto Alexandre OK Cancel" at bounding box center [575, 295] width 1151 height 591
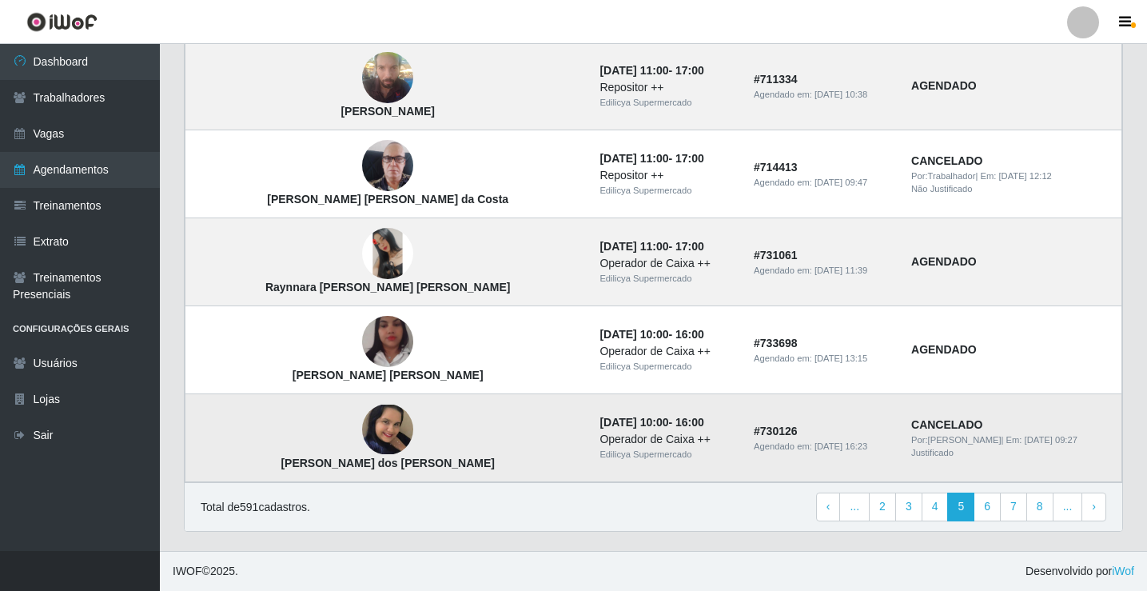
click at [362, 420] on img at bounding box center [387, 430] width 51 height 50
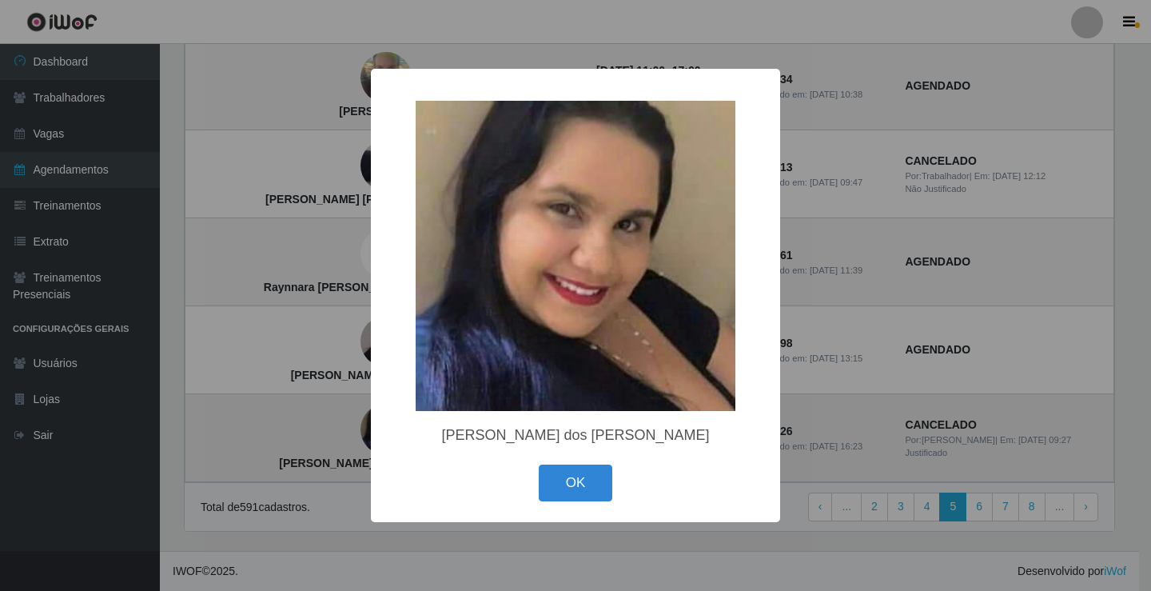
click at [329, 420] on div "× Shirlayne Venâncio dos Santos OK Cancel" at bounding box center [575, 295] width 1151 height 591
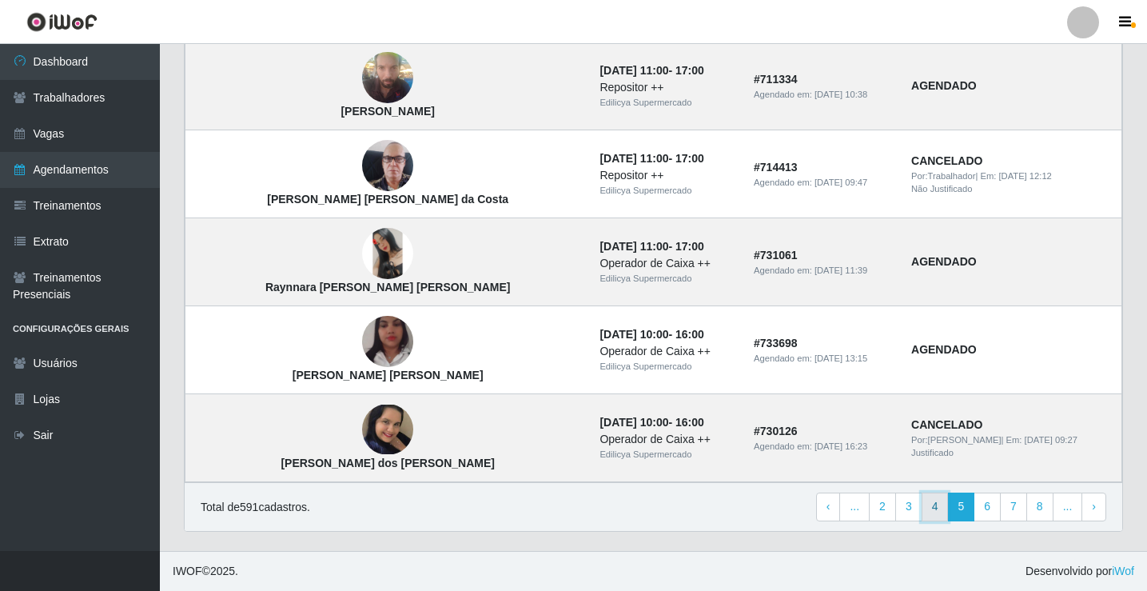
click at [935, 511] on link "4" at bounding box center [935, 507] width 27 height 29
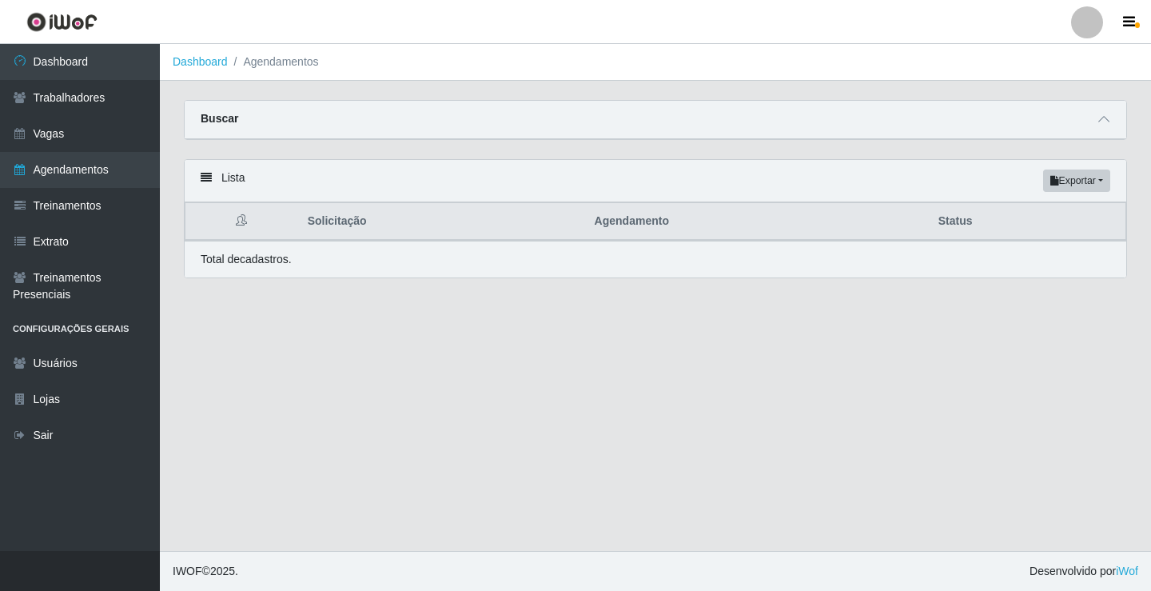
click at [625, 223] on th "Agendamento" at bounding box center [757, 222] width 344 height 38
click at [625, 228] on th "Agendamento" at bounding box center [757, 222] width 344 height 38
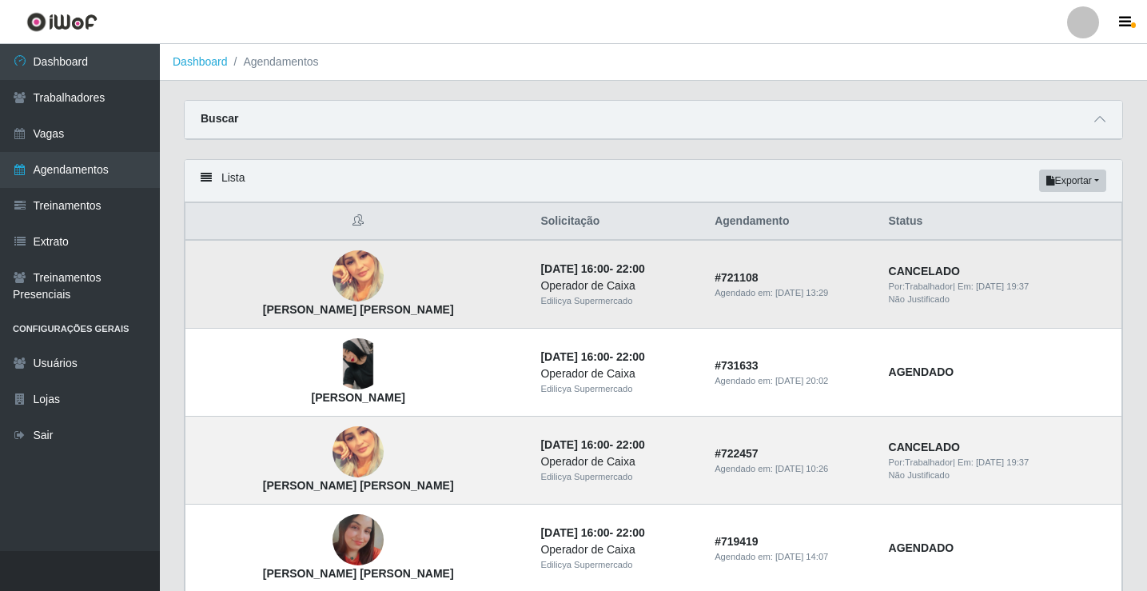
click at [333, 276] on img at bounding box center [358, 275] width 51 height 51
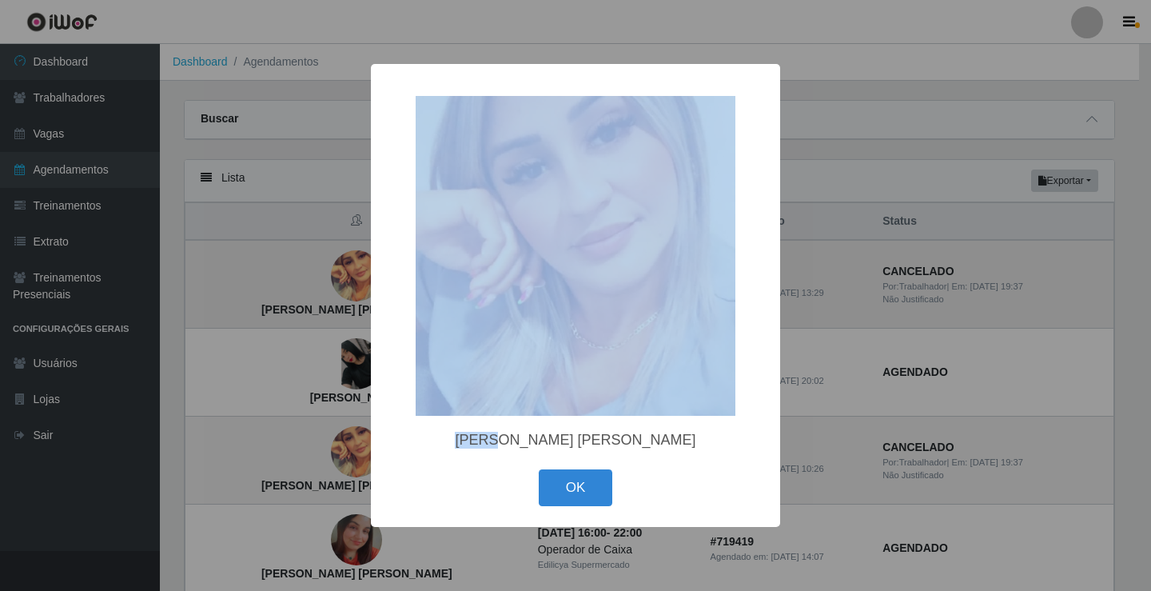
click at [327, 276] on div "× Anne Michelle Herculano da Silva OK Cancel" at bounding box center [575, 295] width 1151 height 591
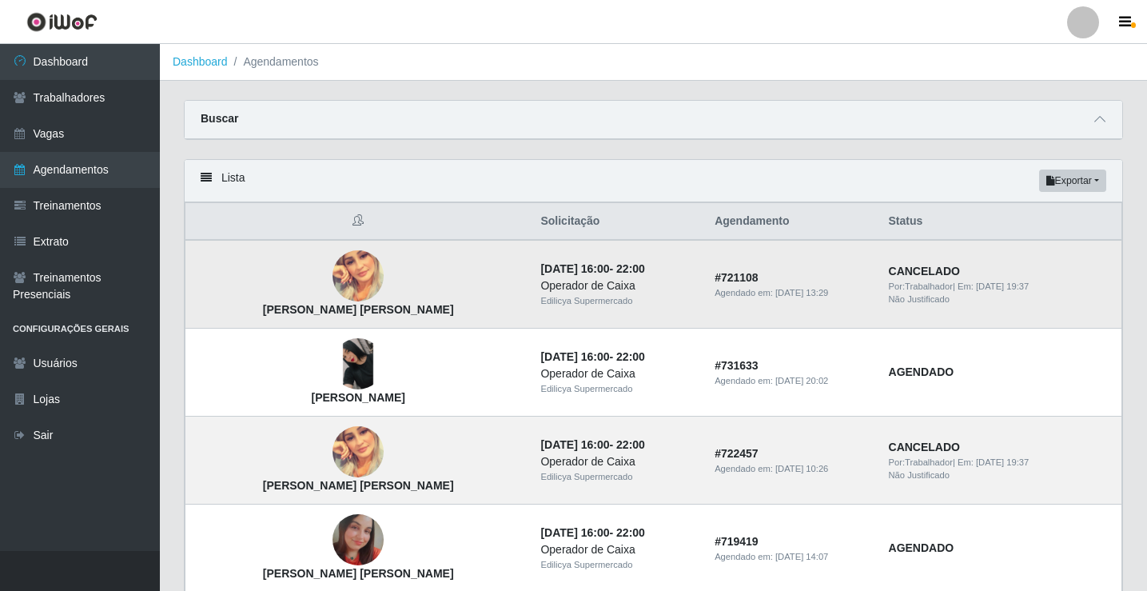
click at [333, 276] on img at bounding box center [358, 275] width 51 height 51
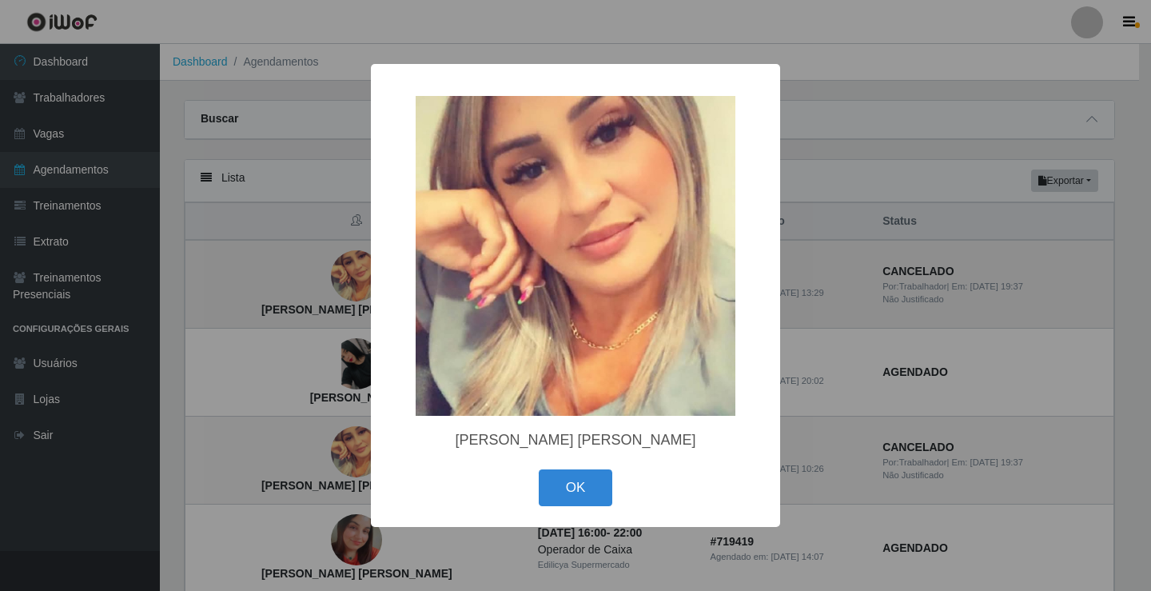
click at [327, 276] on div "× Anne Michelle Herculano da Silva OK Cancel" at bounding box center [575, 295] width 1151 height 591
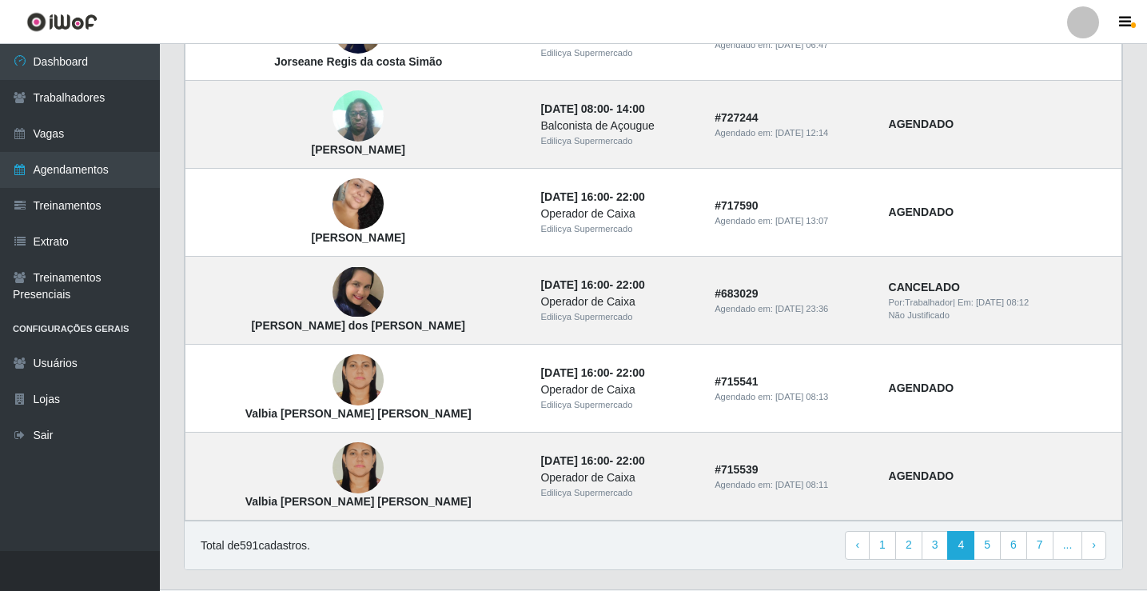
scroll to position [1079, 0]
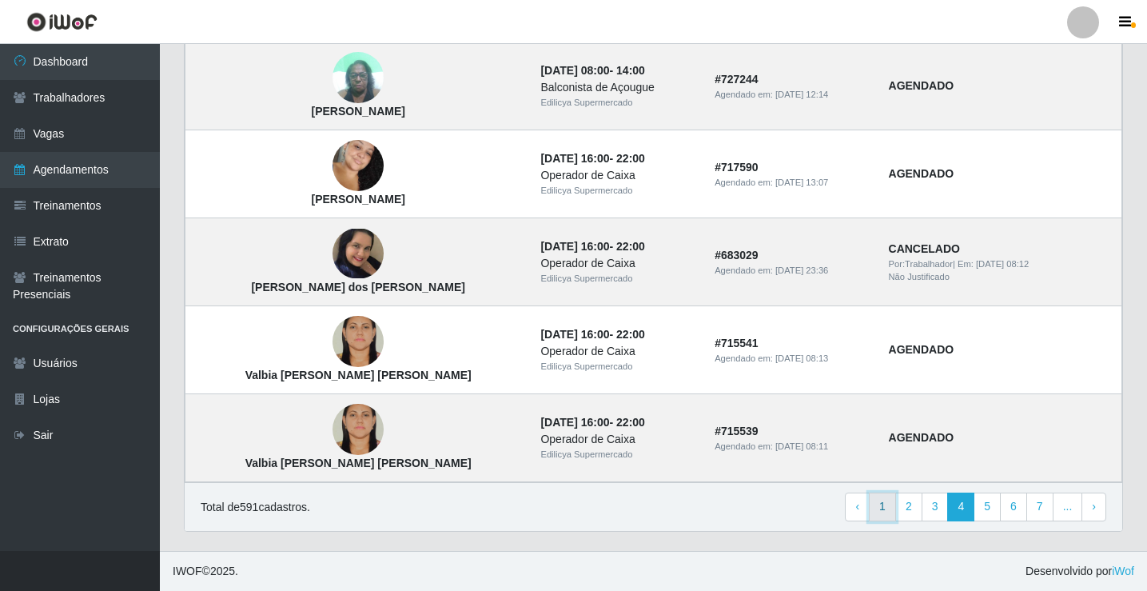
click at [888, 508] on link "1" at bounding box center [882, 507] width 27 height 29
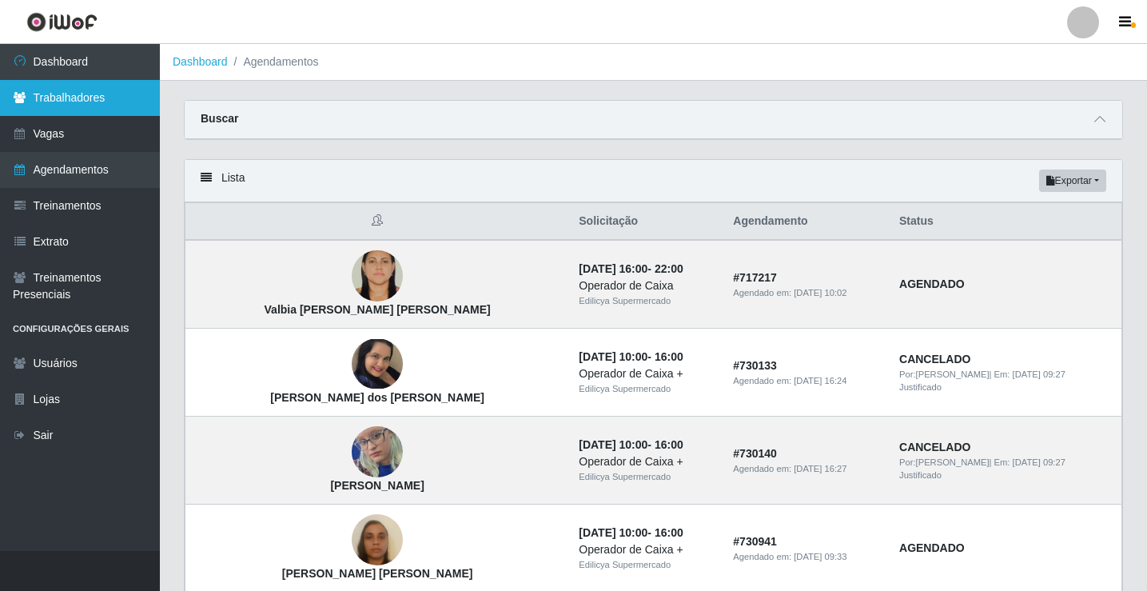
click at [62, 99] on link "Trabalhadores" at bounding box center [80, 98] width 160 height 36
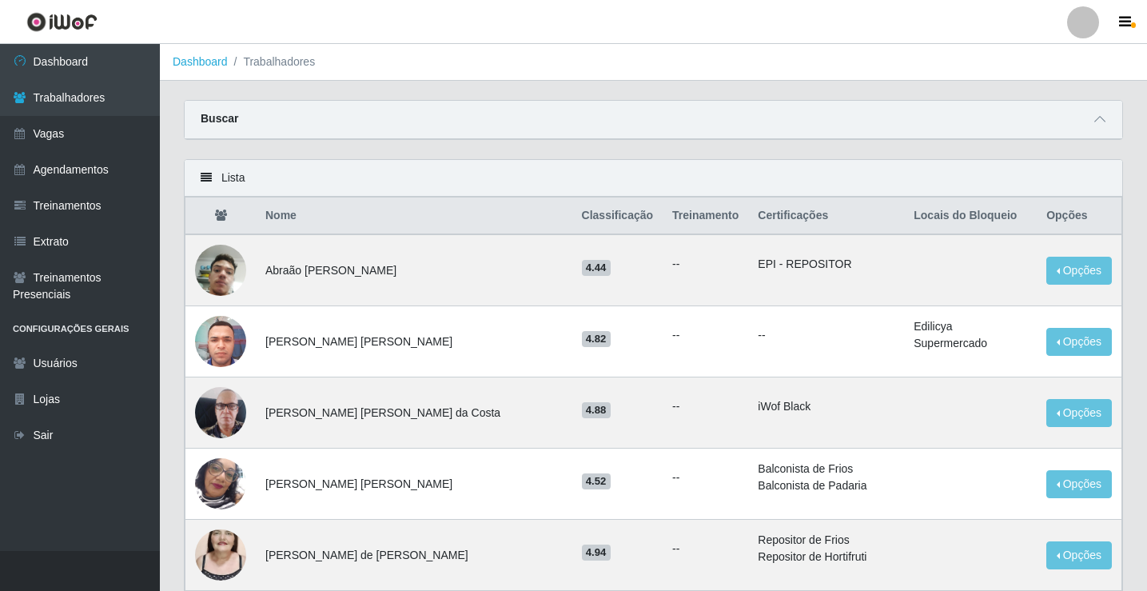
click at [296, 219] on th "Nome" at bounding box center [414, 217] width 317 height 38
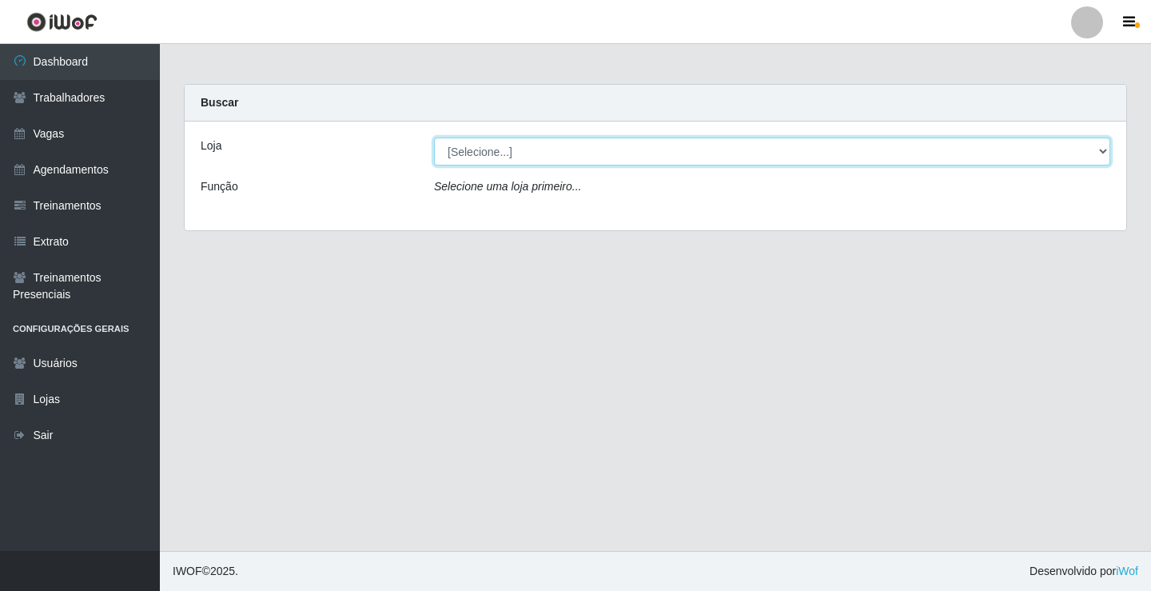
click at [466, 149] on select "[Selecione...] Edilicya Supermercado" at bounding box center [772, 152] width 676 height 28
select select "460"
click at [434, 138] on select "[Selecione...] Edilicya Supermercado" at bounding box center [772, 152] width 676 height 28
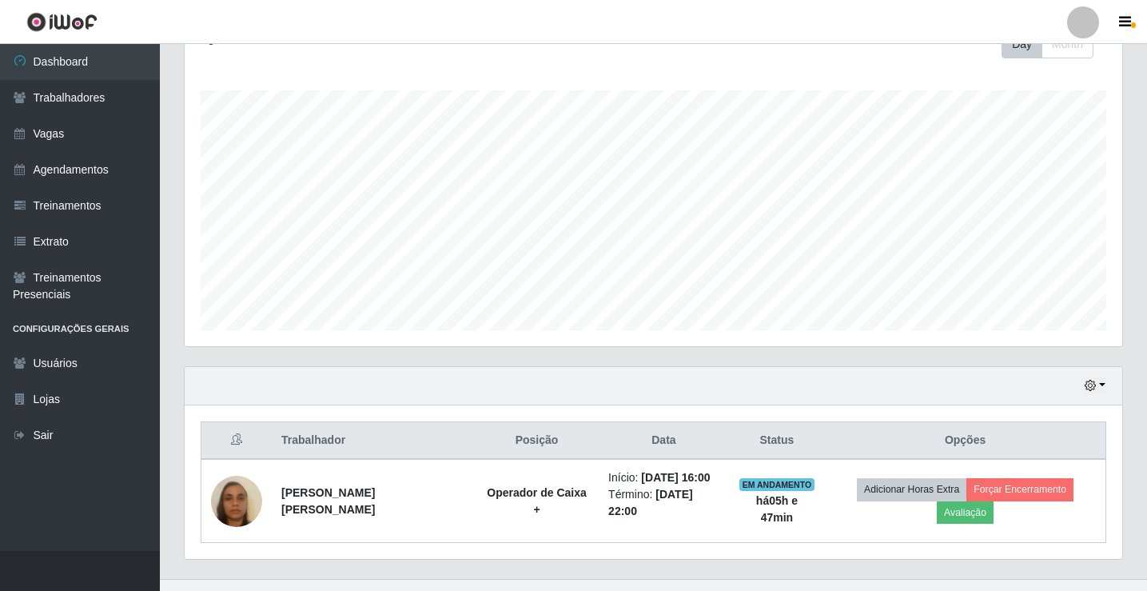
scroll to position [257, 0]
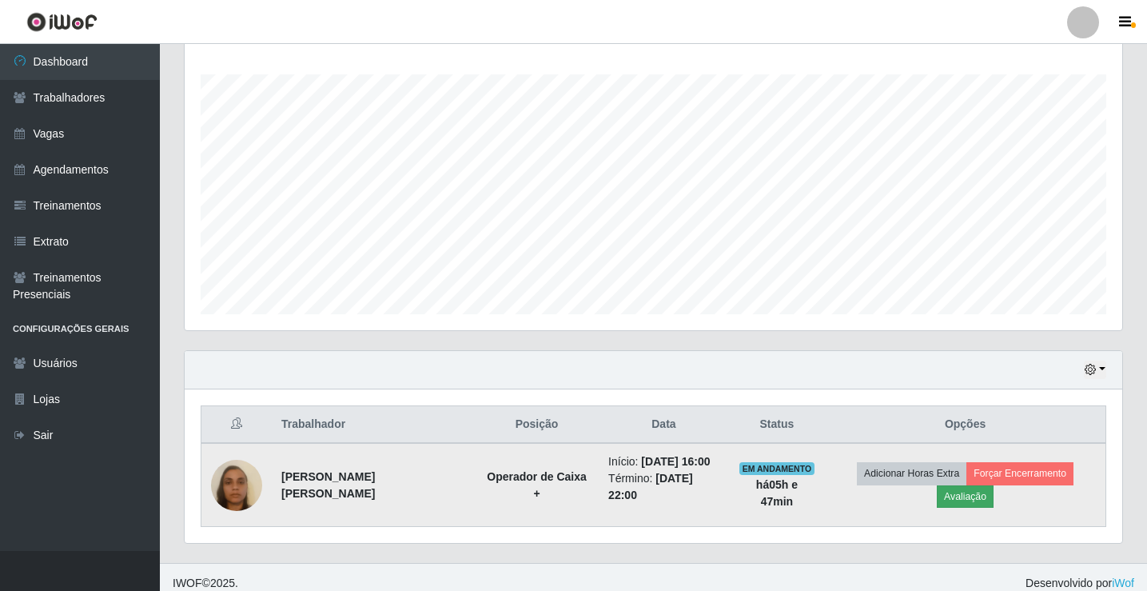
drag, startPoint x: 1054, startPoint y: 493, endPoint x: 1055, endPoint y: 485, distance: 8.0
click at [1055, 490] on td "Adicionar Horas Extra Forçar Encerramento Avaliação" at bounding box center [965, 485] width 281 height 84
click at [994, 485] on button "Avaliação" at bounding box center [965, 496] width 57 height 22
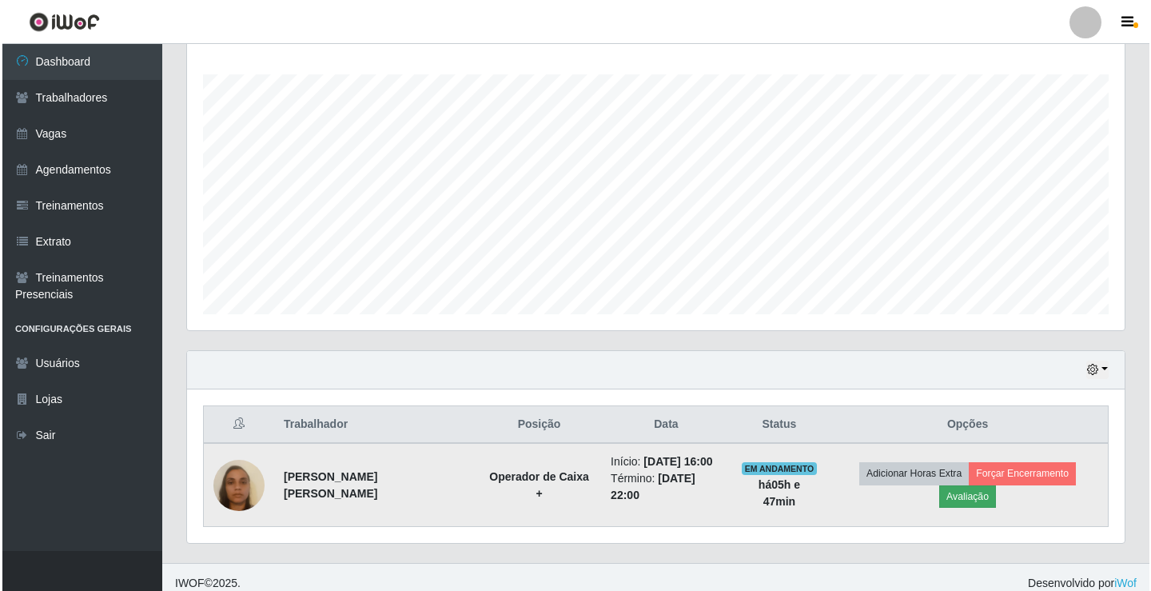
scroll to position [332, 930]
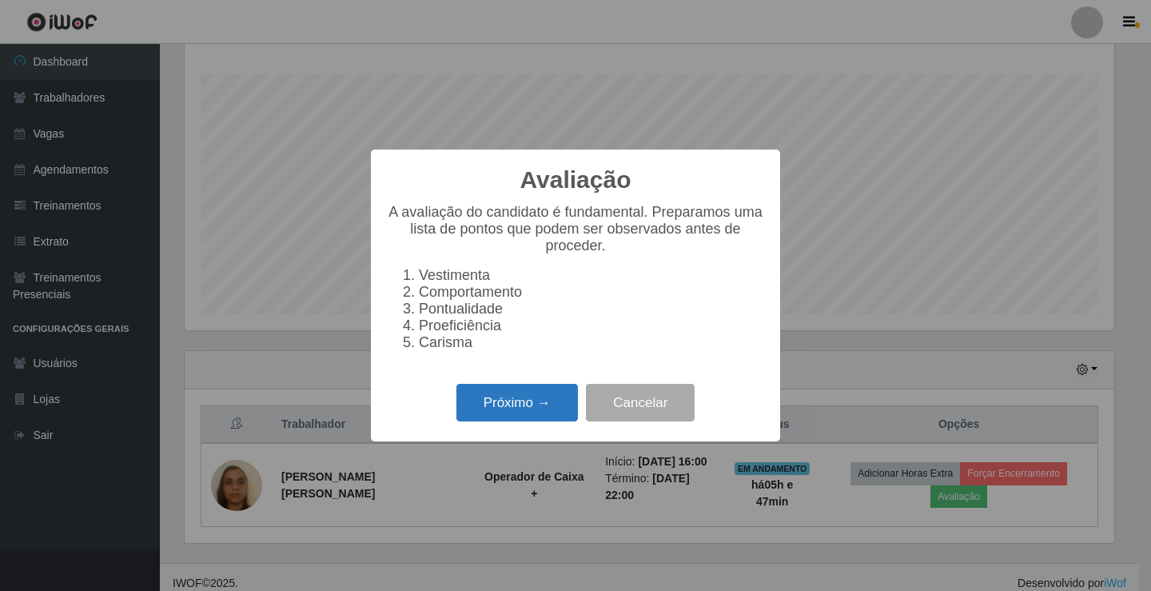
click at [569, 421] on button "Próximo →" at bounding box center [518, 403] width 122 height 38
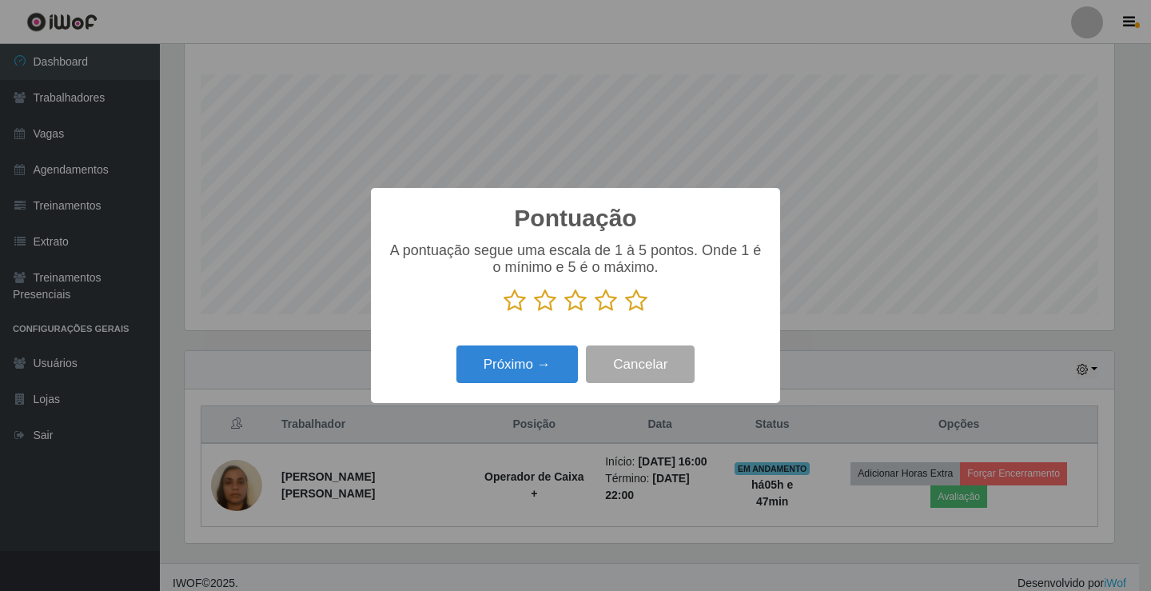
scroll to position [799294, 798695]
click at [632, 304] on icon at bounding box center [636, 301] width 22 height 24
click at [625, 313] on input "radio" at bounding box center [625, 313] width 0 height 0
click at [541, 354] on button "Próximo →" at bounding box center [518, 364] width 122 height 38
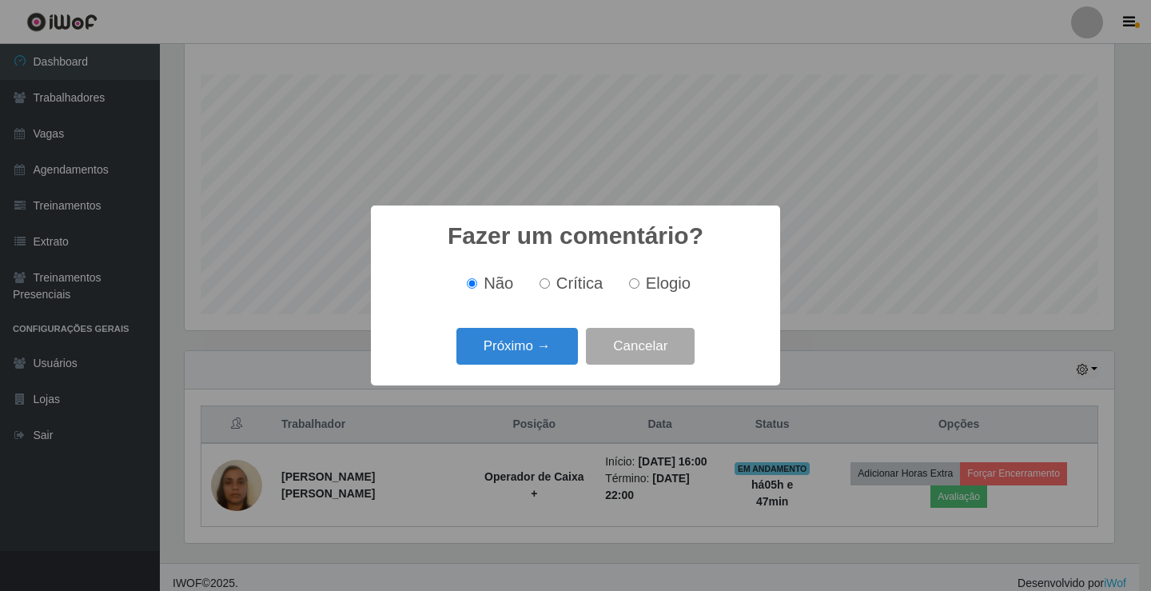
click at [541, 354] on button "Próximo →" at bounding box center [518, 347] width 122 height 38
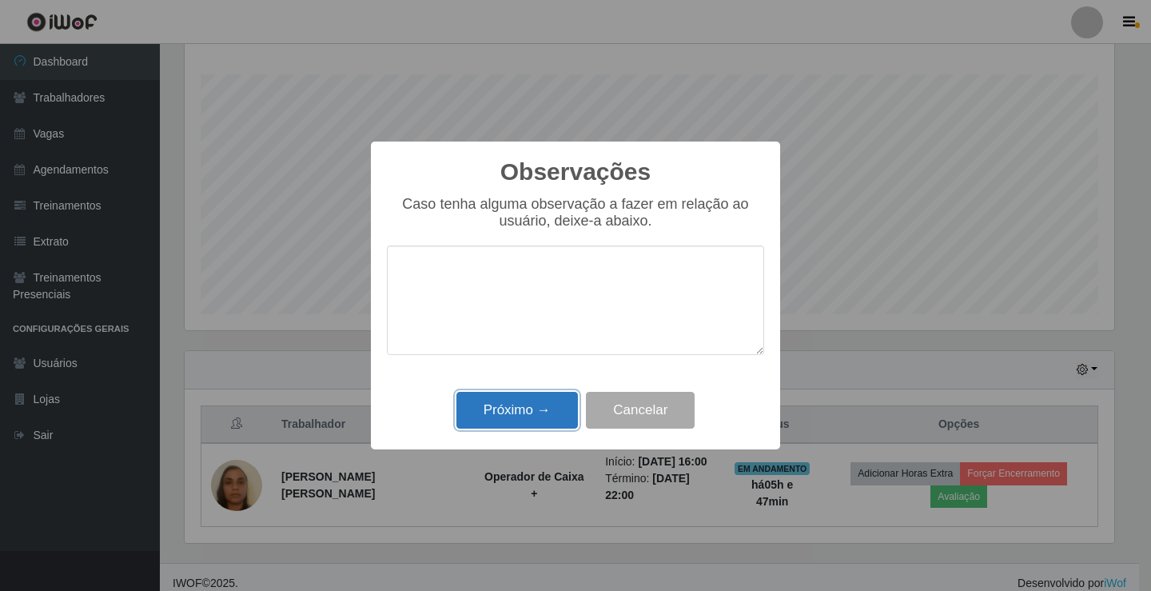
click at [505, 408] on button "Próximo →" at bounding box center [518, 411] width 122 height 38
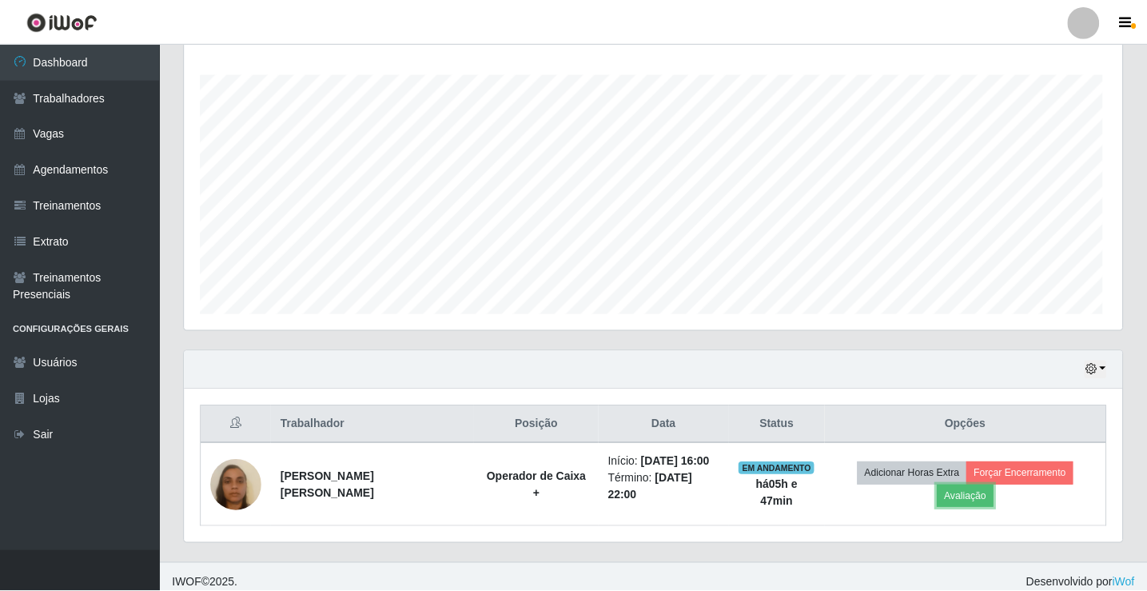
scroll to position [332, 938]
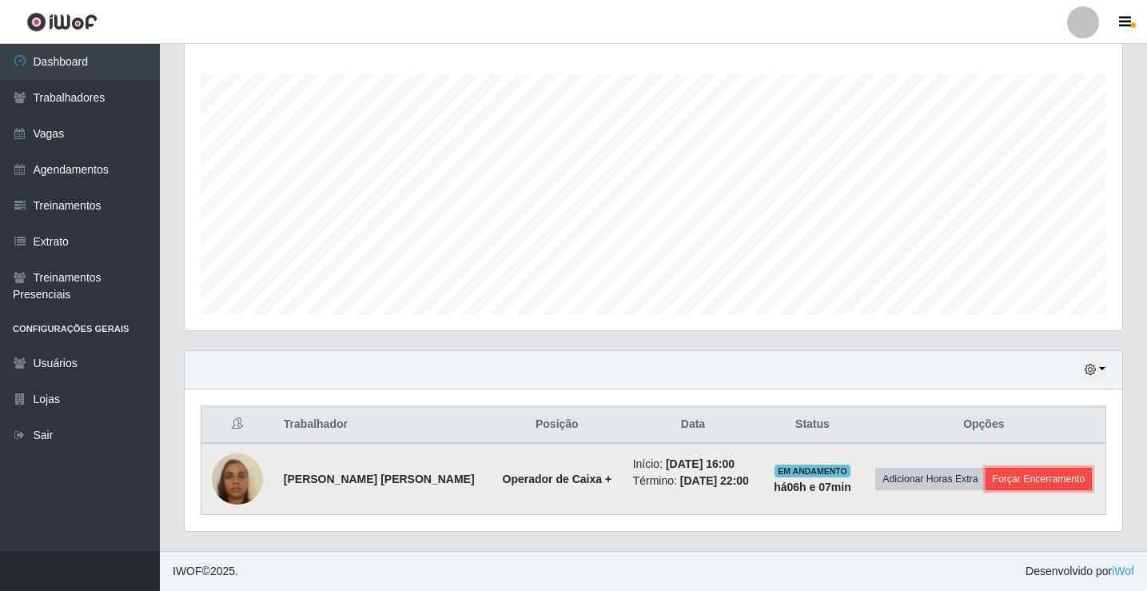
click at [1037, 485] on button "Forçar Encerramento" at bounding box center [1039, 479] width 107 height 22
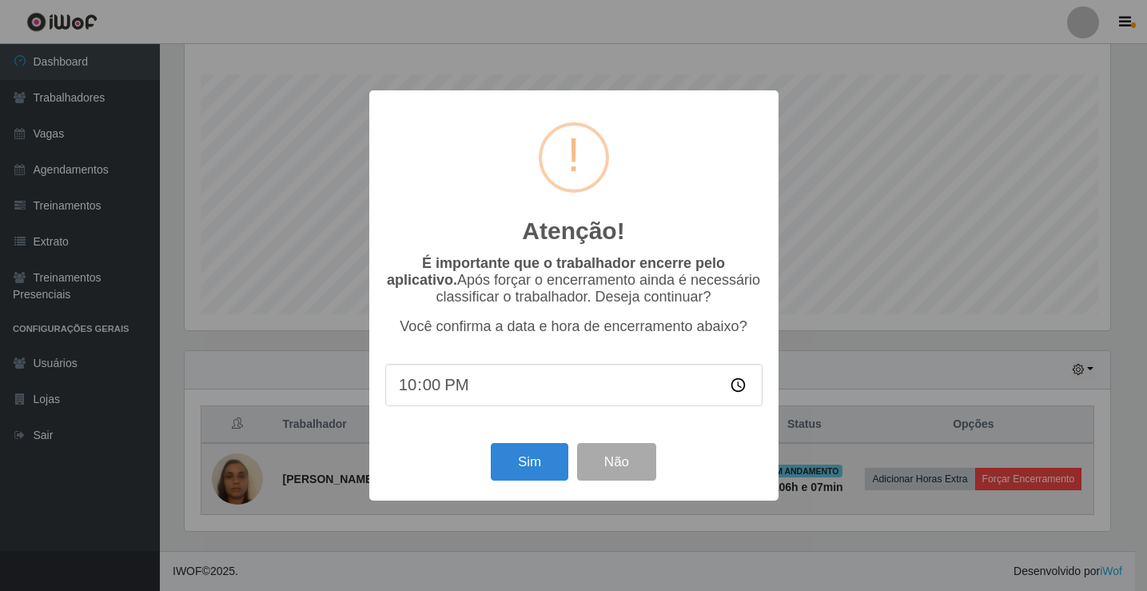
scroll to position [332, 930]
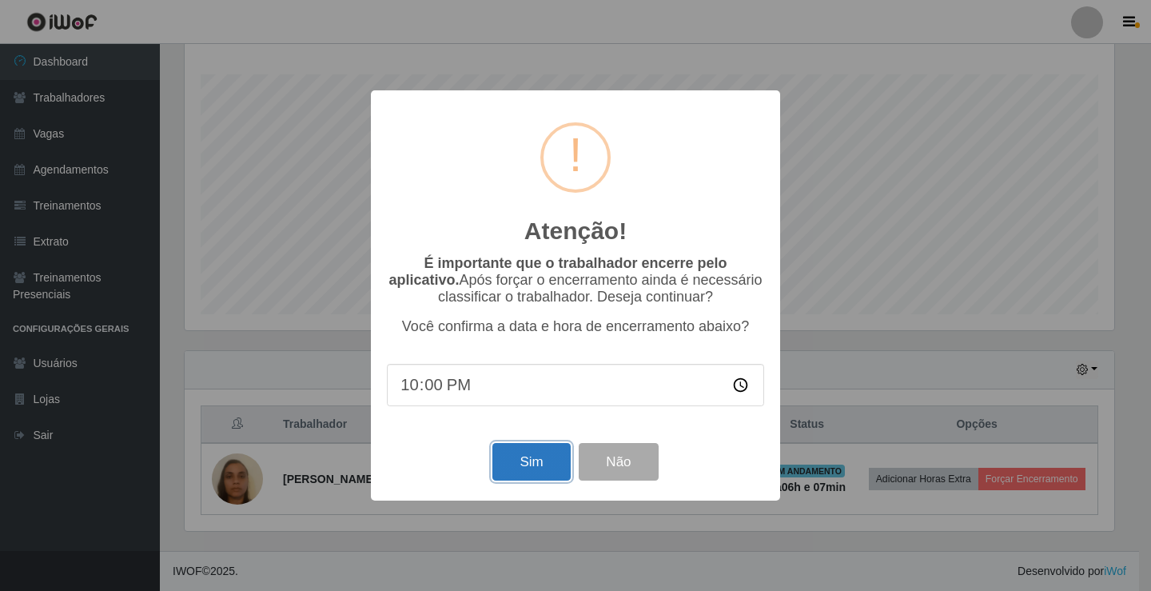
click at [556, 465] on button "Sim" at bounding box center [532, 462] width 78 height 38
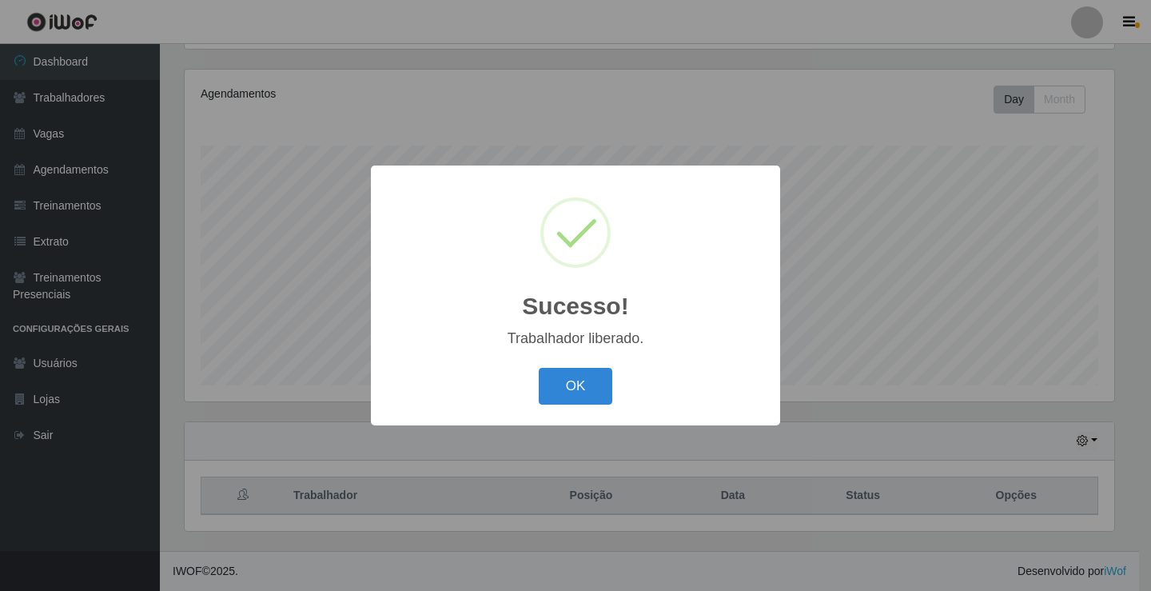
drag, startPoint x: 629, startPoint y: 362, endPoint x: 577, endPoint y: 361, distance: 52.0
click at [585, 361] on div "Sucesso! × Trabalhador liberado. OK Cancel" at bounding box center [575, 295] width 409 height 259
click at [568, 369] on button "OK" at bounding box center [576, 387] width 74 height 38
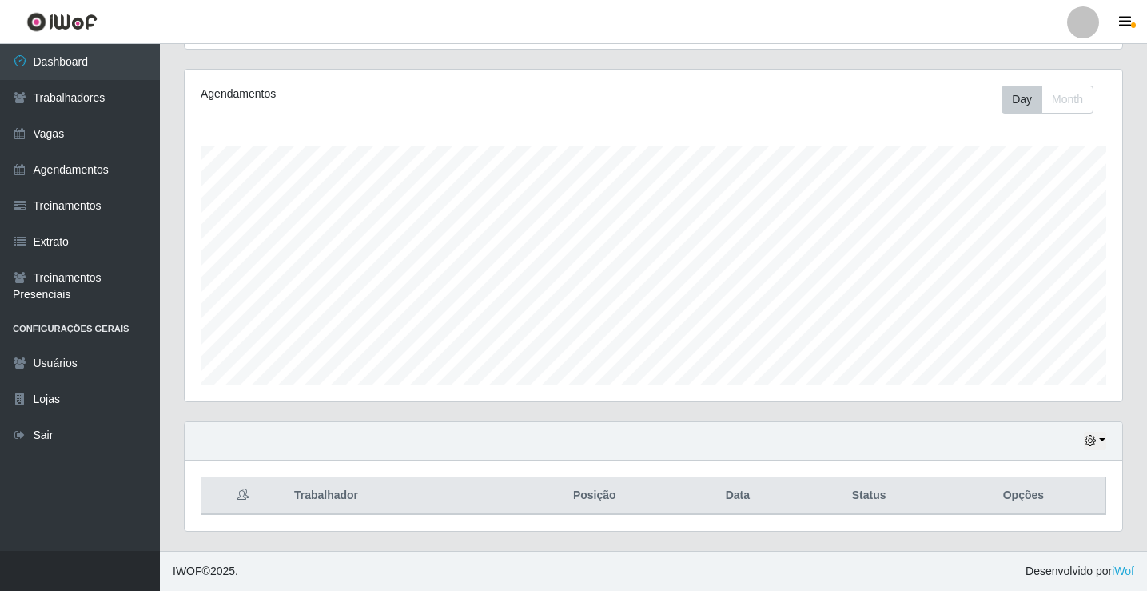
scroll to position [332, 938]
